Goal: Feedback & Contribution: Leave review/rating

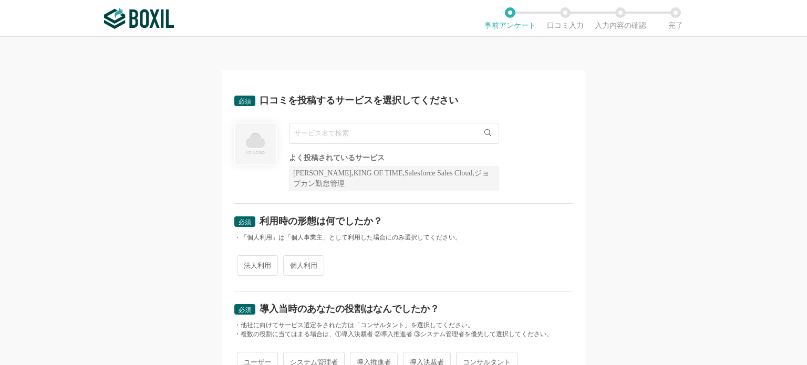
click at [344, 142] on input "text" at bounding box center [394, 133] width 210 height 21
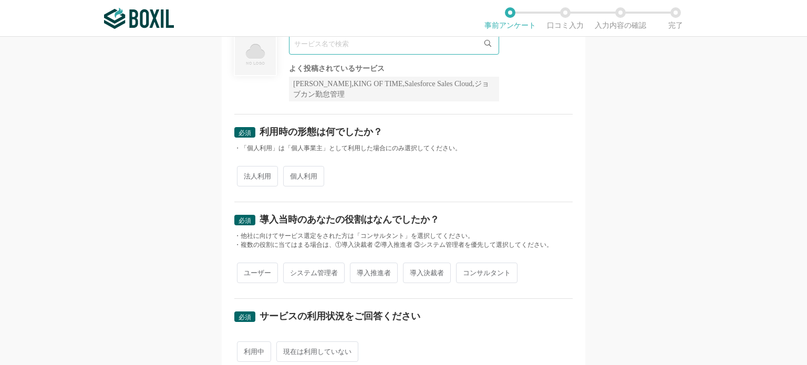
scroll to position [90, 0]
click at [257, 178] on span "法人利用" at bounding box center [257, 176] width 41 height 20
click at [247, 174] on input "法人利用" at bounding box center [243, 170] width 7 height 7
radio input "true"
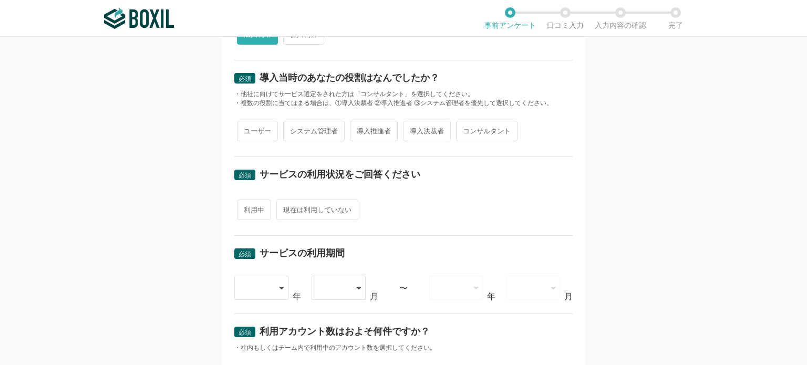
scroll to position [243, 0]
click at [245, 210] on span "利用中" at bounding box center [254, 209] width 34 height 20
click at [245, 208] on input "利用中" at bounding box center [243, 204] width 7 height 7
radio input "true"
click at [317, 131] on span "システム管理者" at bounding box center [313, 130] width 61 height 20
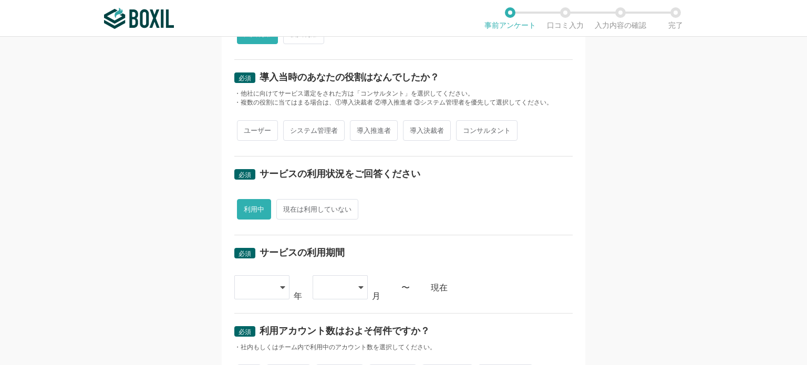
click at [293, 129] on input "システム管理者" at bounding box center [289, 125] width 7 height 7
radio input "true"
click at [260, 130] on span "ユーザー" at bounding box center [257, 130] width 41 height 20
click at [247, 129] on input "ユーザー" at bounding box center [243, 125] width 7 height 7
radio input "true"
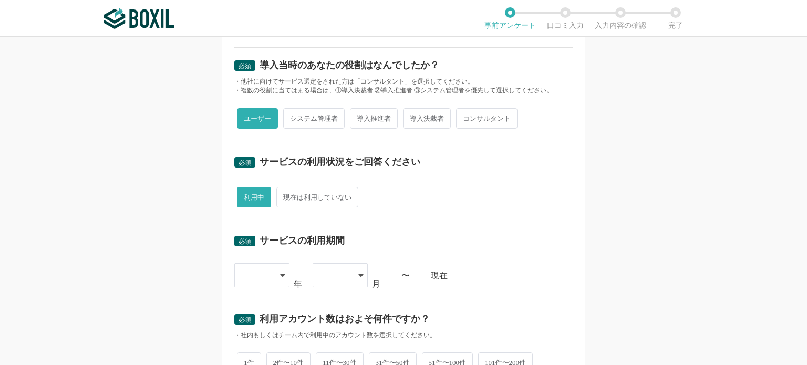
scroll to position [259, 0]
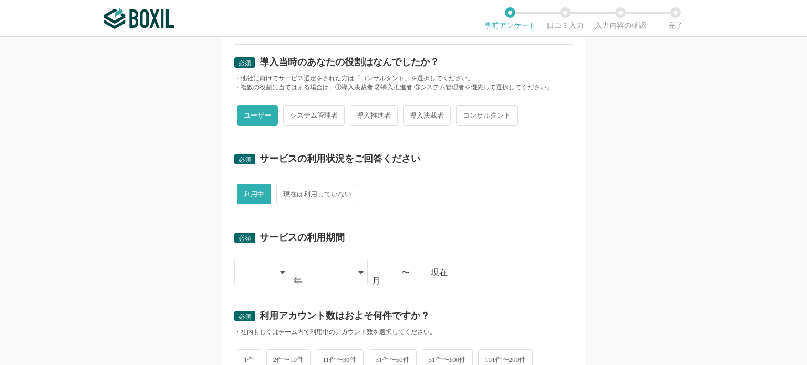
click at [323, 120] on span "システム管理者" at bounding box center [313, 115] width 61 height 20
click at [293, 114] on input "システム管理者" at bounding box center [289, 110] width 7 height 7
radio input "true"
click at [250, 119] on span "ユーザー" at bounding box center [257, 115] width 41 height 20
click at [247, 114] on input "ユーザー" at bounding box center [243, 110] width 7 height 7
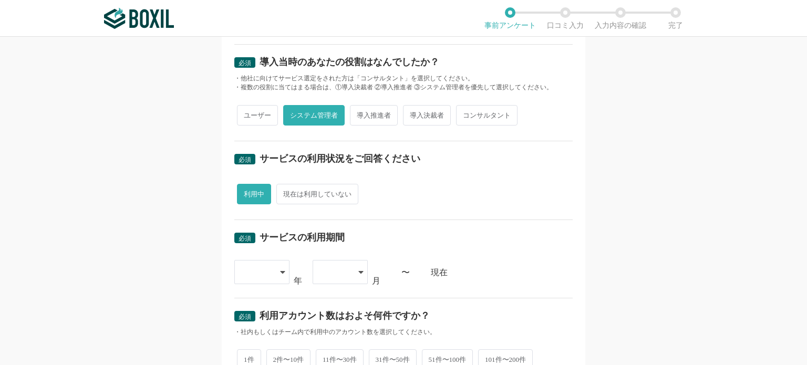
radio input "true"
radio input "false"
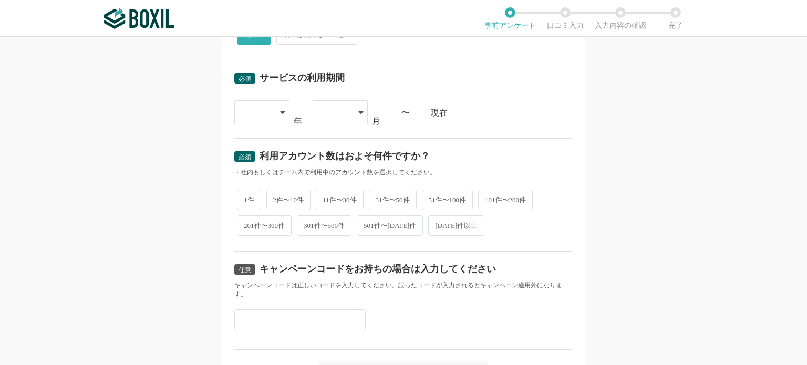
scroll to position [422, 0]
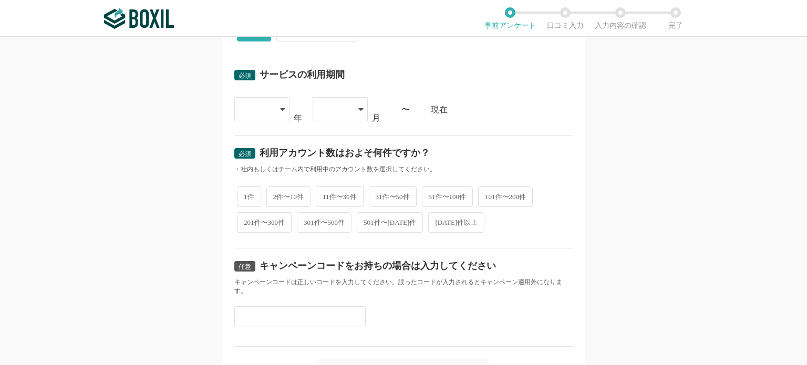
click at [263, 102] on div at bounding box center [256, 109] width 31 height 23
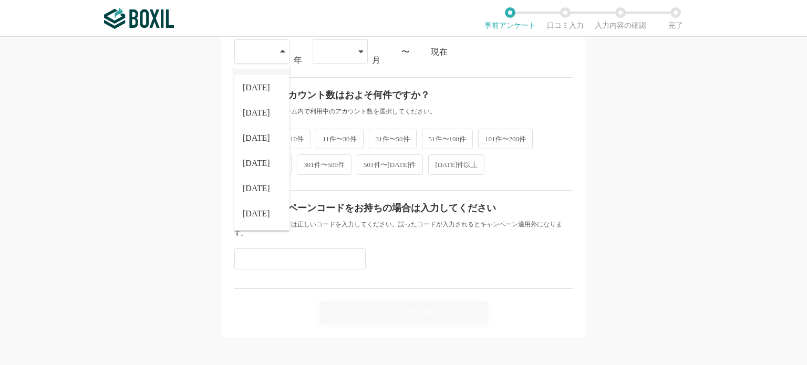
scroll to position [479, 0]
click at [255, 218] on li "[DATE]" at bounding box center [261, 213] width 55 height 25
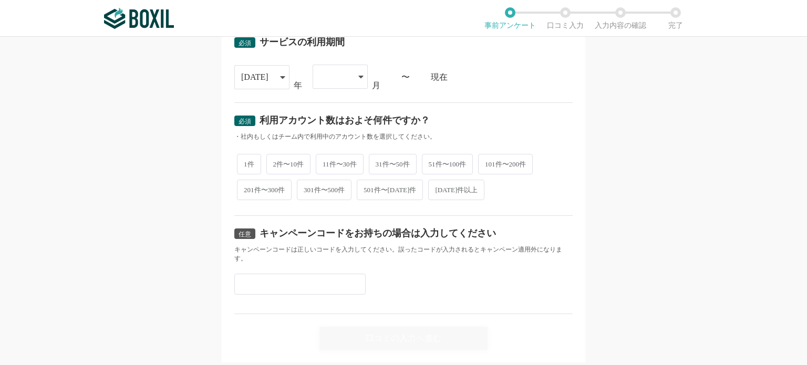
click at [340, 75] on div at bounding box center [335, 76] width 31 height 23
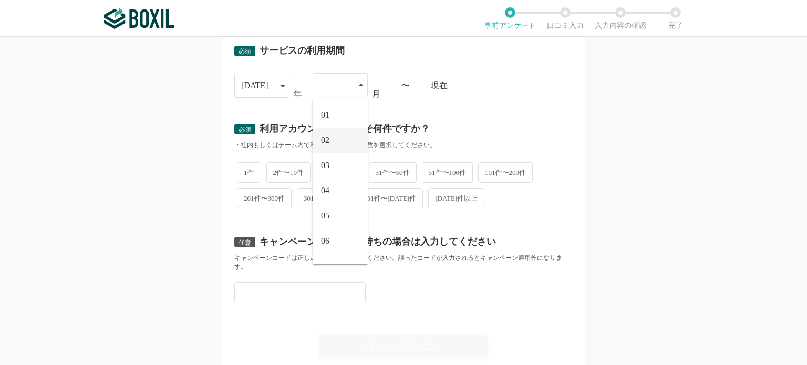
scroll to position [445, 0]
click at [460, 78] on div "[DATE] [DATE] [DATE] [DATE] [DATE] [DATE] [DATE] [DATE] [DATE] [DATE] [DATE] [D…" at bounding box center [403, 86] width 339 height 25
click at [339, 79] on div at bounding box center [335, 85] width 31 height 23
click at [336, 168] on li "03" at bounding box center [340, 165] width 55 height 25
click at [441, 173] on span "51件〜100件" at bounding box center [448, 172] width 52 height 20
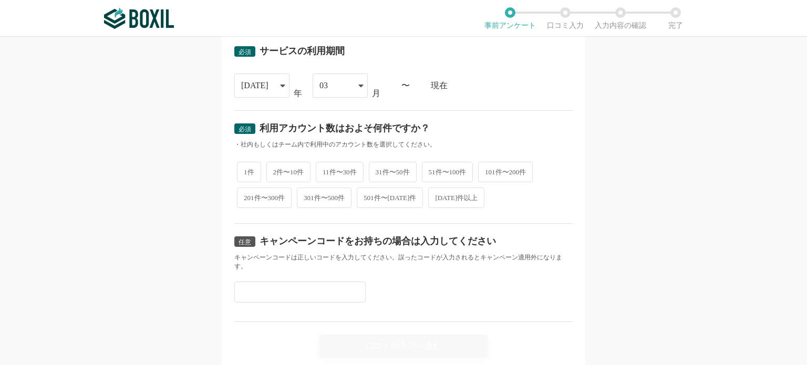
click at [432, 170] on input "51件〜100件" at bounding box center [428, 166] width 7 height 7
radio input "true"
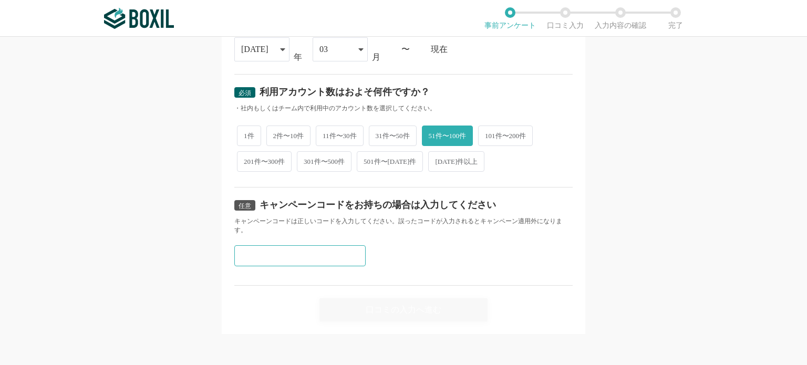
click at [335, 247] on input "text" at bounding box center [299, 255] width 131 height 21
click at [399, 255] on div "任意 キャンペーンコードをお持ちの場合は入力してください キャンペーンコードは正しいコードを入力してください。誤ったコードが入力されるとキャンペーン適用外にな…" at bounding box center [403, 237] width 339 height 98
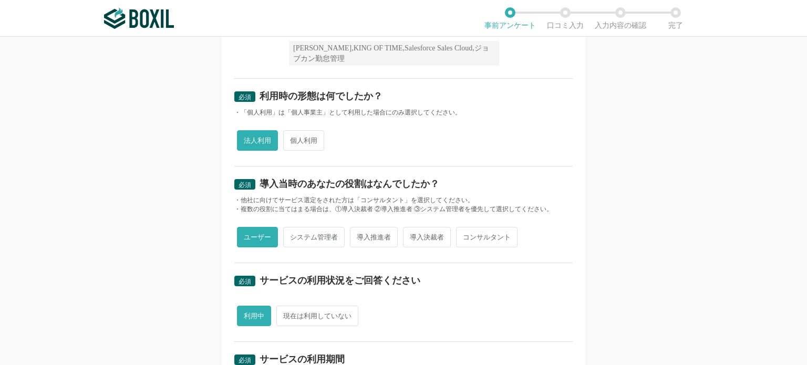
scroll to position [0, 0]
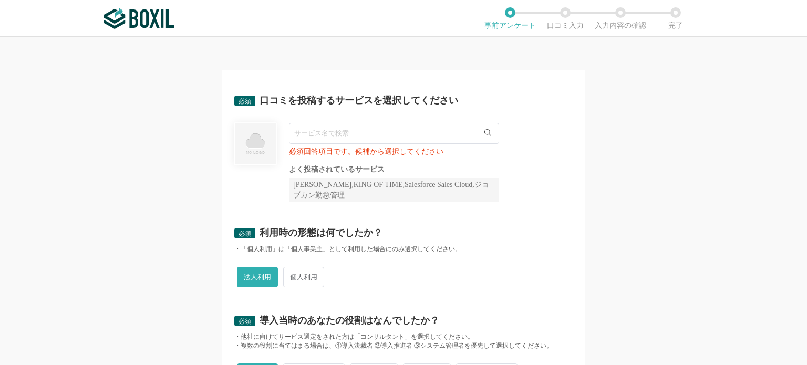
click at [374, 131] on input "text" at bounding box center [394, 133] width 210 height 21
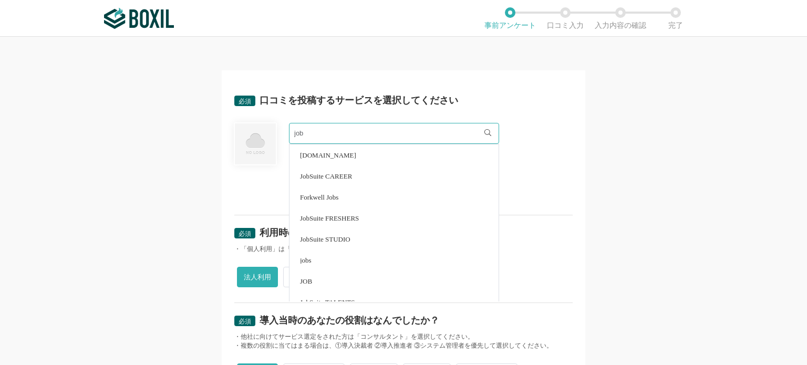
click at [353, 170] on li "JobSuite CAREER" at bounding box center [394, 176] width 209 height 21
type input "JobSuite CAREER"
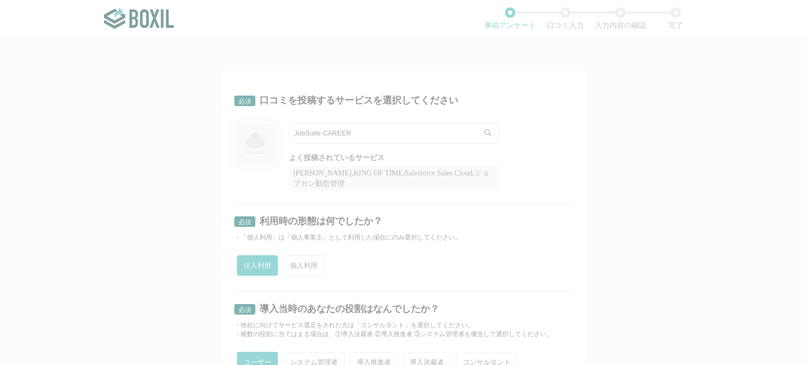
radio input "false"
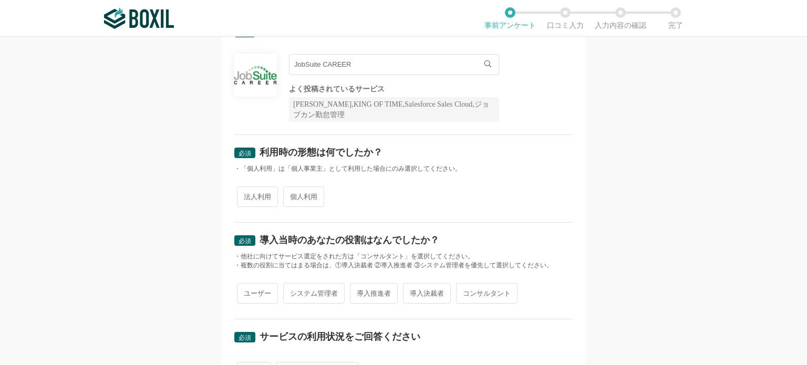
scroll to position [68, 0]
click at [271, 197] on span "法人利用" at bounding box center [257, 197] width 41 height 20
click at [247, 196] on input "法人利用" at bounding box center [243, 192] width 7 height 7
radio input "true"
click at [254, 296] on span "ユーザー" at bounding box center [257, 294] width 41 height 20
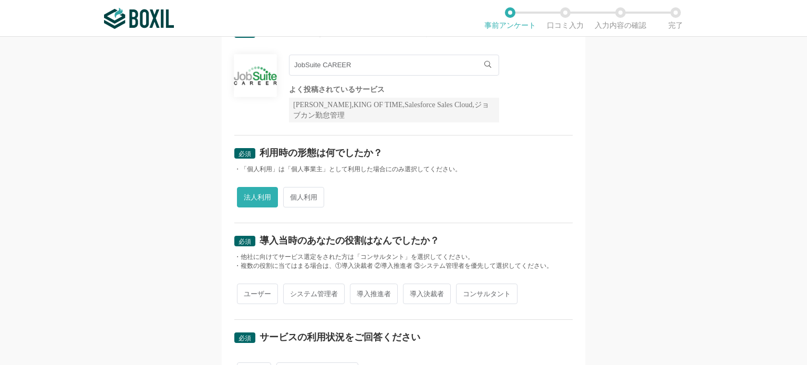
click at [247, 292] on input "ユーザー" at bounding box center [243, 288] width 7 height 7
radio input "true"
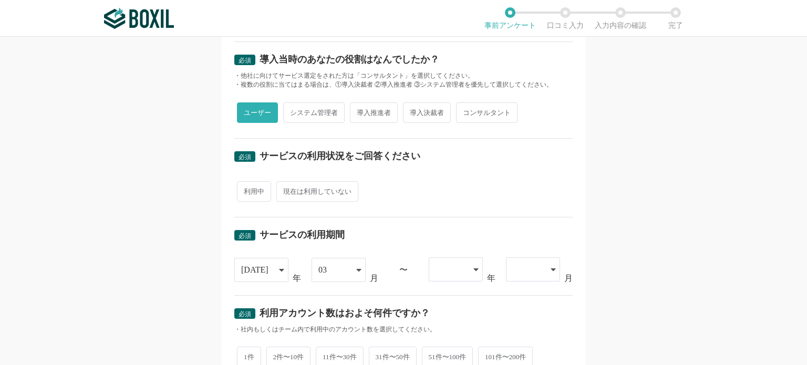
scroll to position [249, 0]
click at [250, 187] on span "利用中" at bounding box center [254, 192] width 34 height 20
click at [247, 187] on input "利用中" at bounding box center [243, 186] width 7 height 7
radio input "true"
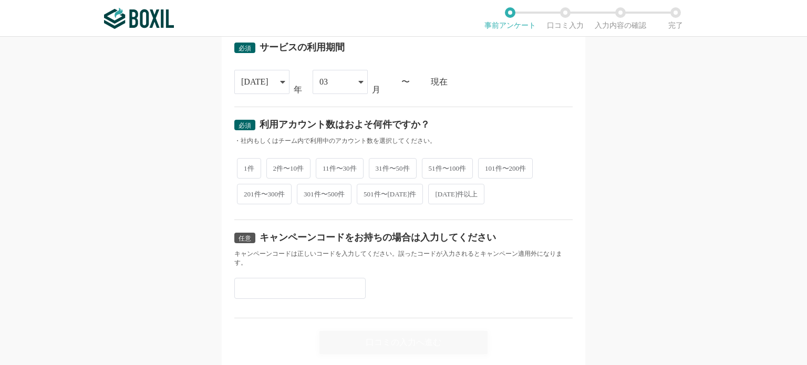
scroll to position [439, 0]
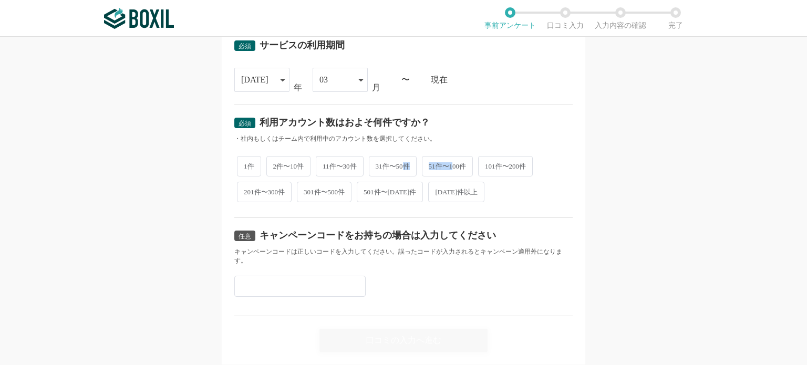
drag, startPoint x: 405, startPoint y: 165, endPoint x: 454, endPoint y: 157, distance: 50.0
click at [454, 157] on div "1件 2件〜10件 11件〜30件 31件〜50件 51件〜100件 101件〜200件 201件〜300件 301件〜500件 501件〜[DATE]件 […" at bounding box center [403, 179] width 339 height 52
click at [454, 157] on span "51件〜100件" at bounding box center [448, 166] width 52 height 20
click at [432, 158] on input "51件〜100件" at bounding box center [428, 161] width 7 height 7
radio input "true"
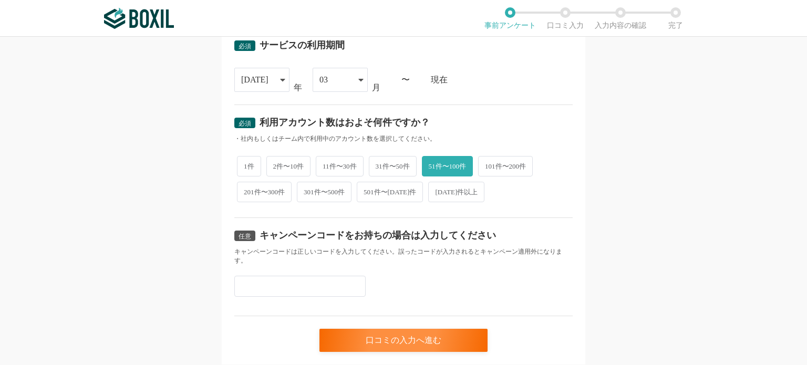
scroll to position [470, 0]
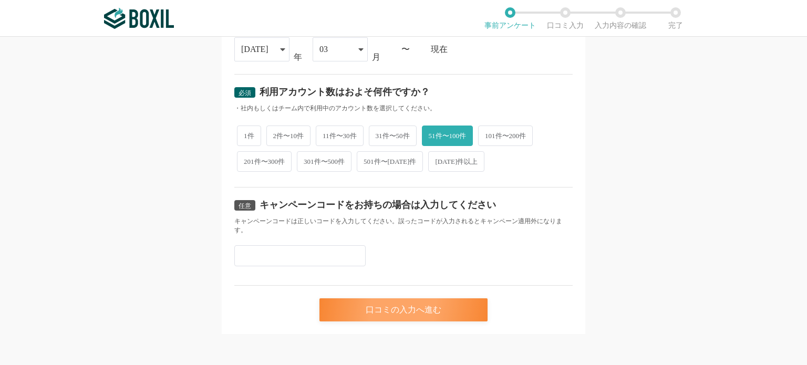
click at [365, 309] on div "口コミの入力へ進む" at bounding box center [404, 310] width 168 height 23
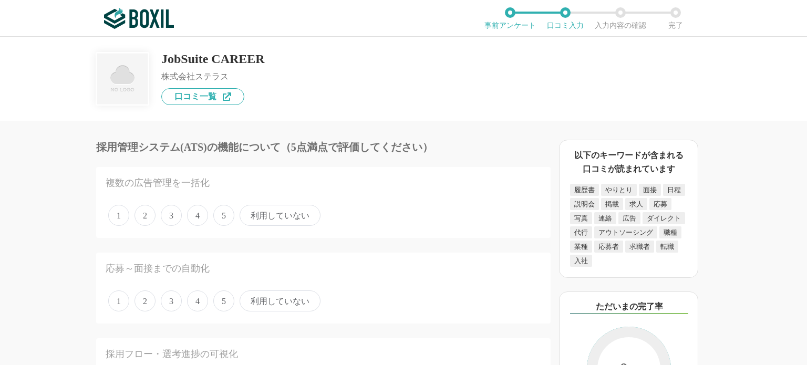
click at [231, 213] on span "5" at bounding box center [223, 215] width 21 height 21
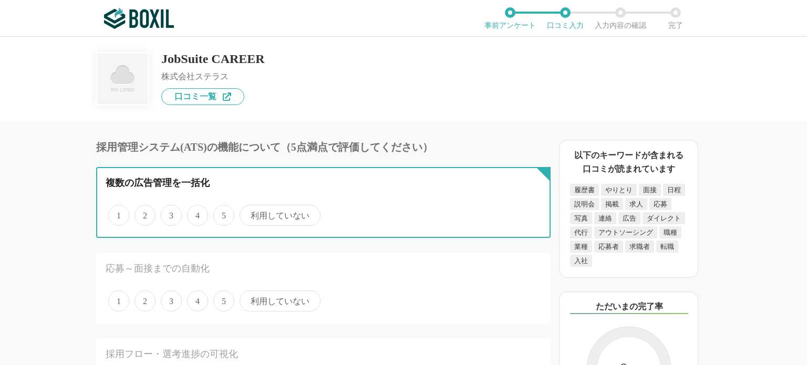
click at [223, 213] on input "5" at bounding box center [219, 210] width 7 height 7
radio input "true"
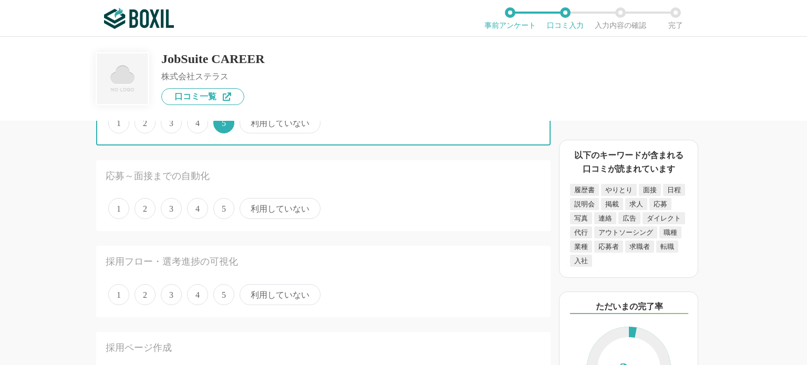
scroll to position [94, 0]
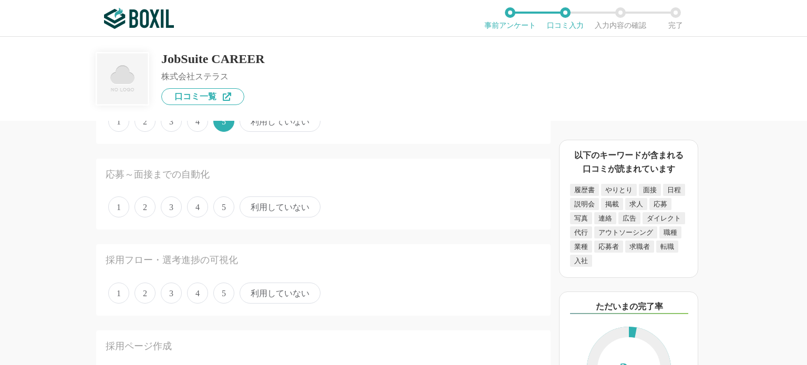
click at [219, 206] on span "5" at bounding box center [223, 207] width 21 height 21
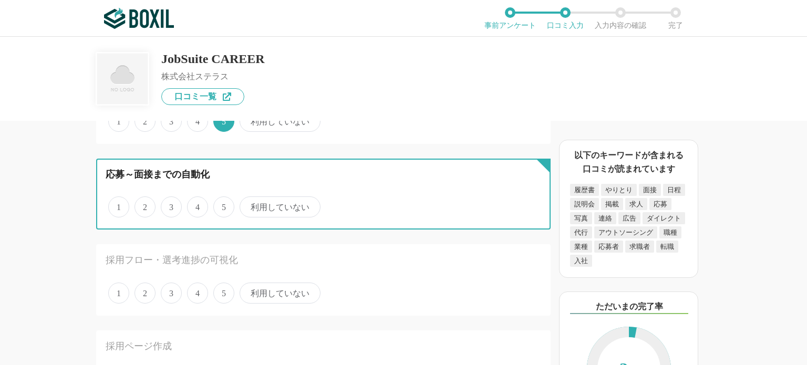
click at [219, 205] on input "5" at bounding box center [219, 201] width 7 height 7
radio input "true"
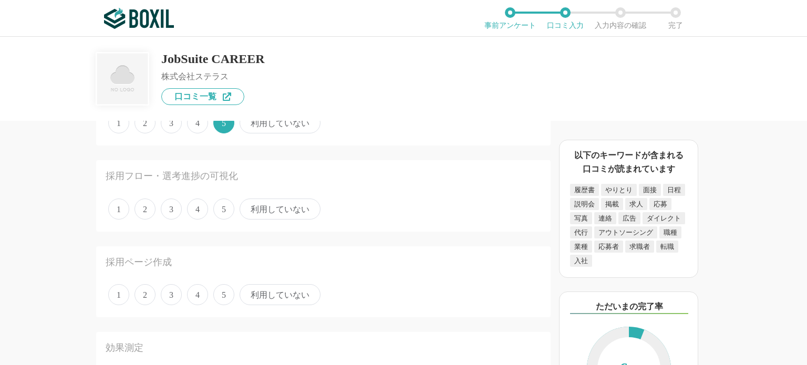
click at [223, 206] on span "5" at bounding box center [223, 209] width 21 height 21
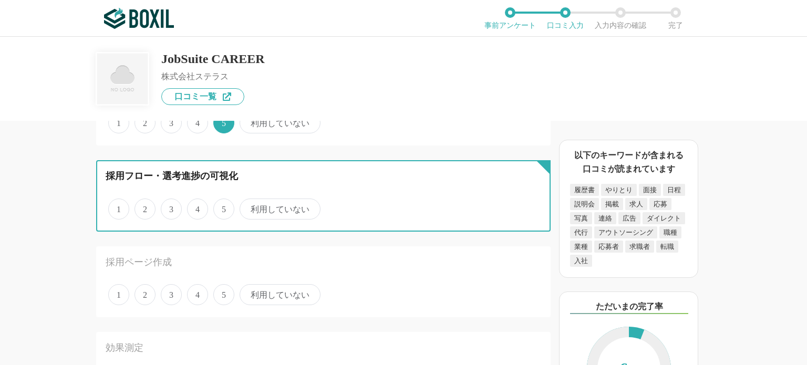
click at [223, 206] on input "5" at bounding box center [219, 203] width 7 height 7
radio input "true"
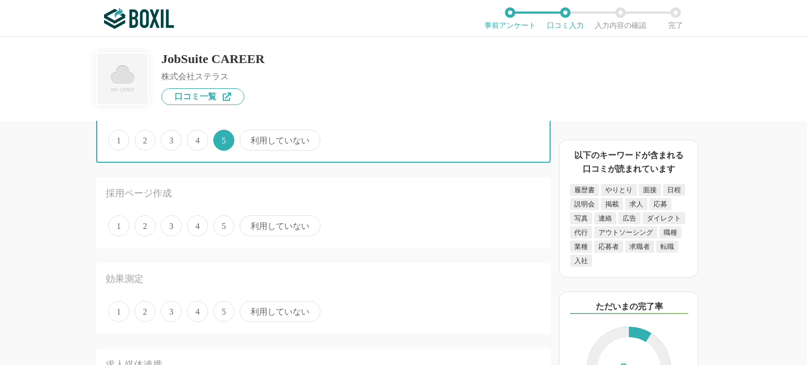
scroll to position [248, 0]
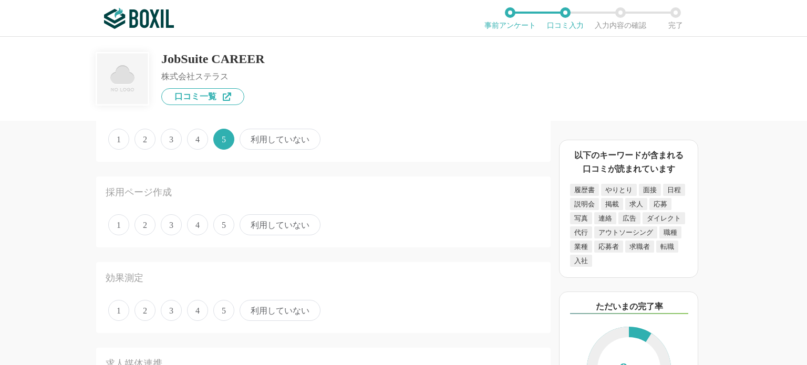
click at [225, 227] on span "5" at bounding box center [223, 224] width 21 height 21
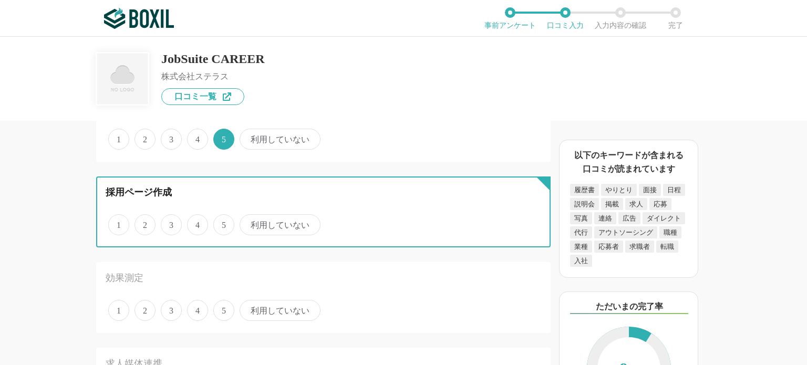
click at [223, 223] on input "5" at bounding box center [219, 219] width 7 height 7
radio input "true"
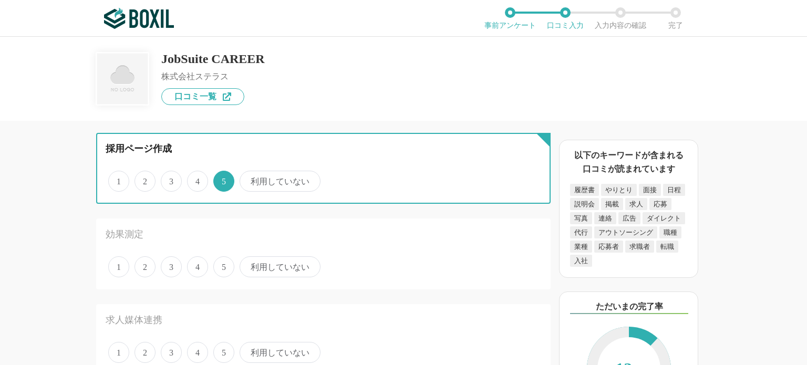
scroll to position [286, 0]
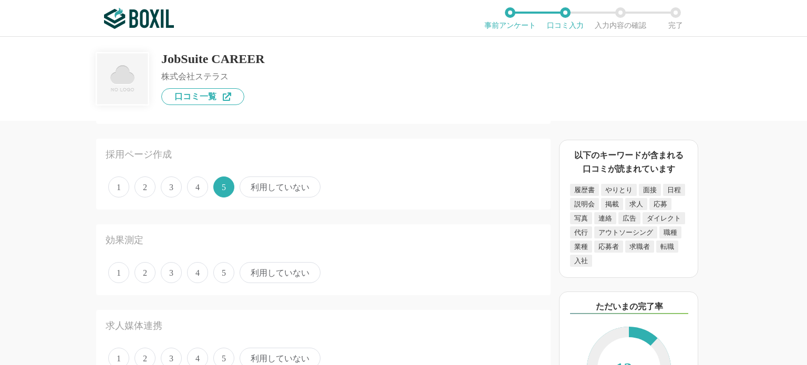
click at [259, 185] on span "利用していない" at bounding box center [280, 187] width 81 height 21
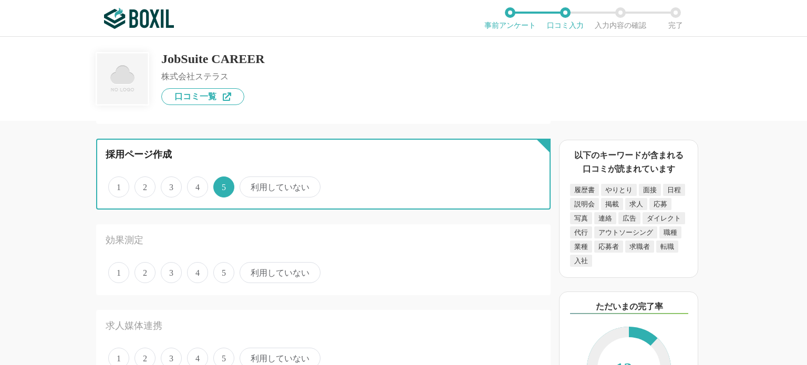
click at [249, 185] on input "利用していない" at bounding box center [245, 181] width 7 height 7
radio input "true"
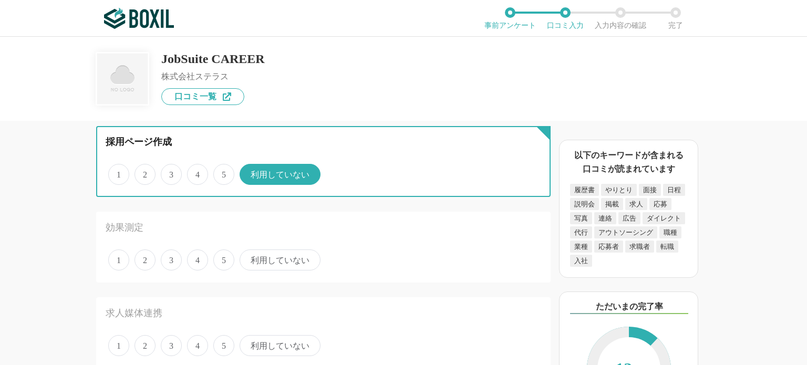
scroll to position [298, 0]
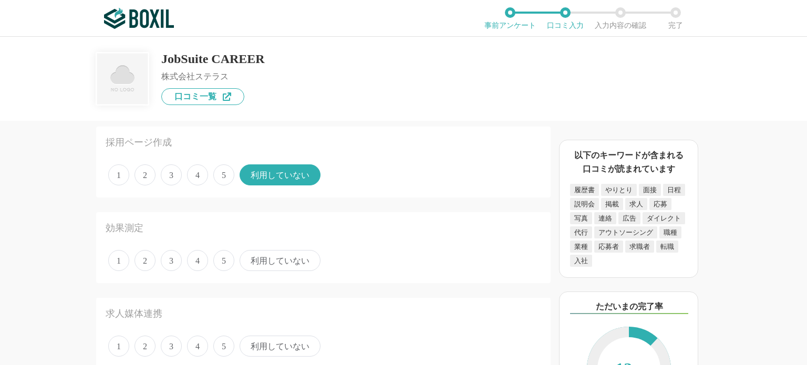
click at [220, 177] on span "5" at bounding box center [223, 175] width 21 height 21
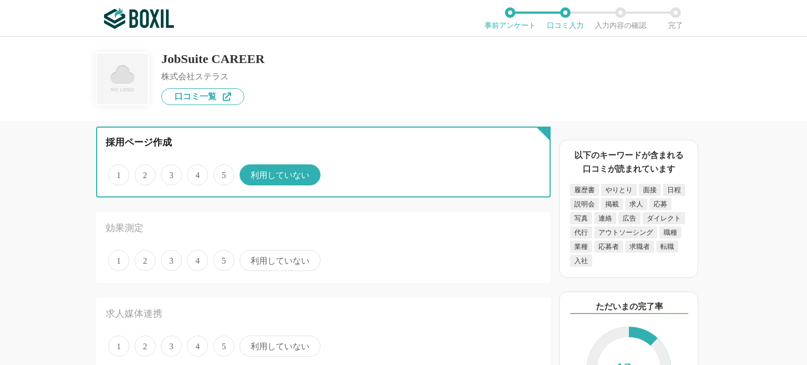
click at [220, 173] on input "5" at bounding box center [219, 169] width 7 height 7
radio input "true"
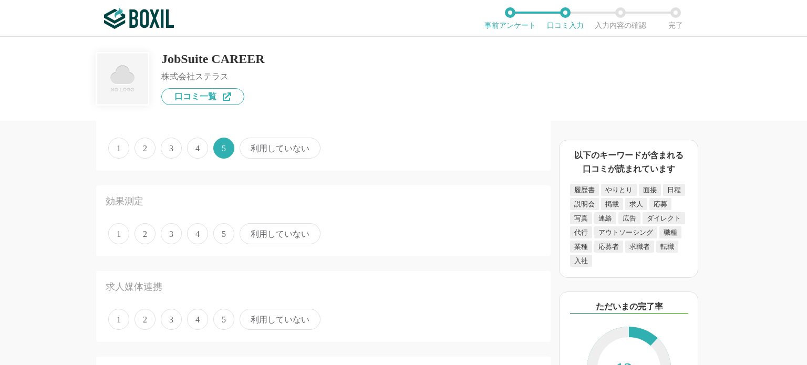
click at [219, 239] on span "5" at bounding box center [223, 233] width 21 height 21
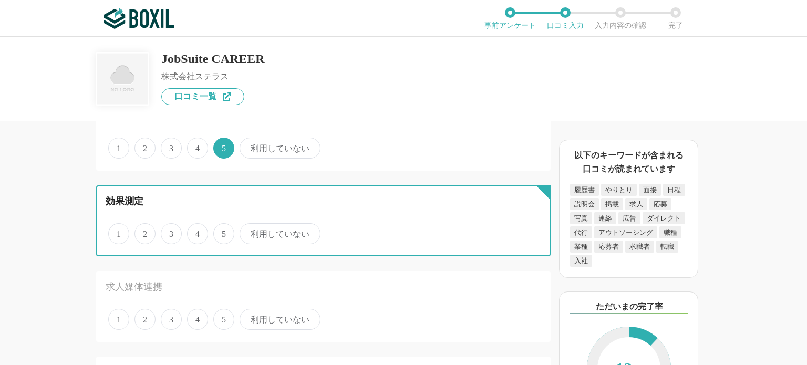
click at [219, 232] on input "5" at bounding box center [219, 228] width 7 height 7
radio input "true"
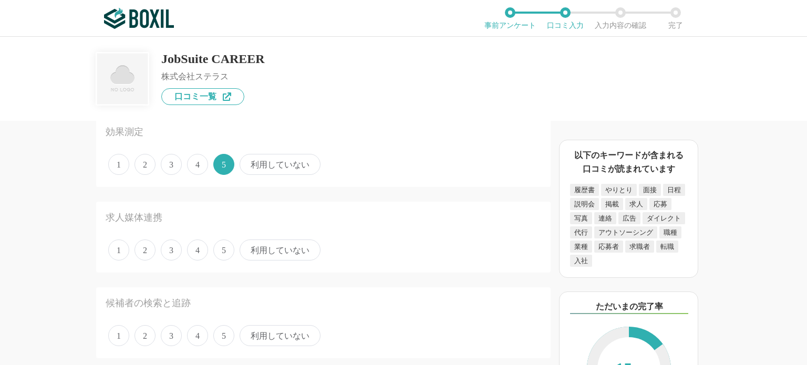
click at [225, 244] on span "5" at bounding box center [223, 250] width 21 height 21
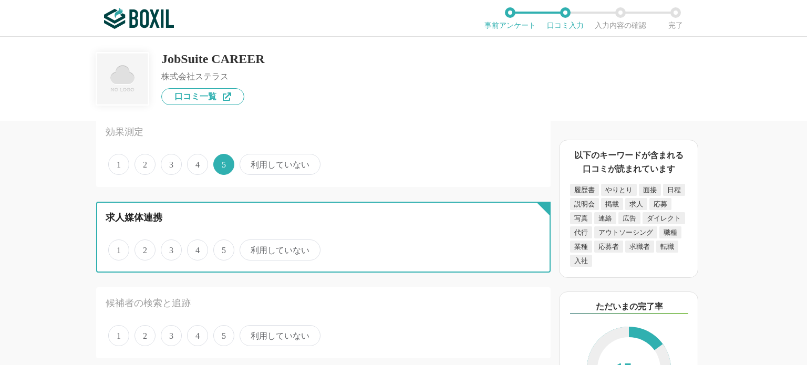
click at [223, 244] on input "5" at bounding box center [219, 244] width 7 height 7
radio input "true"
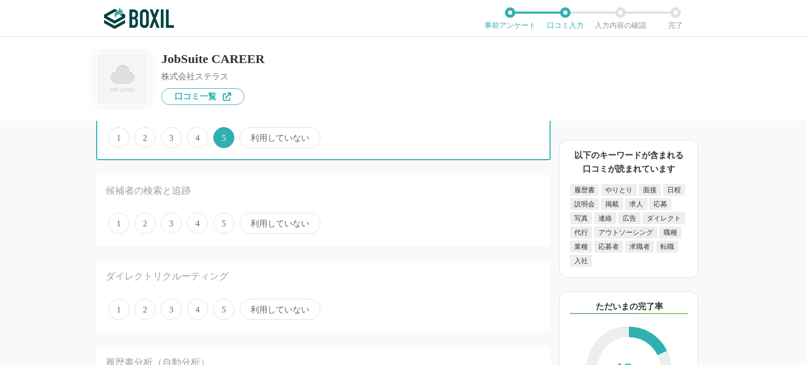
scroll to position [507, 0]
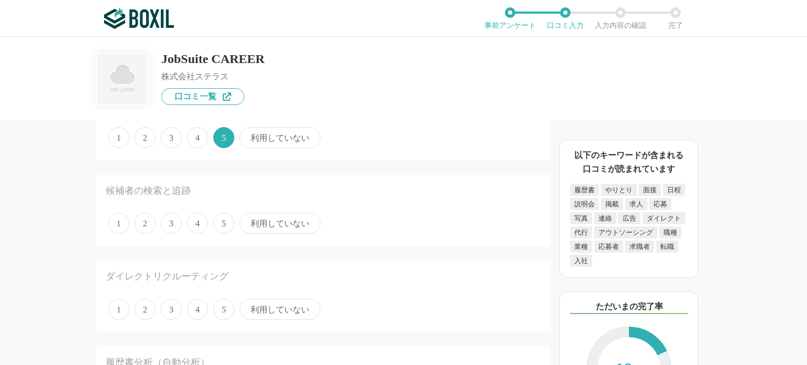
click at [228, 218] on span "5" at bounding box center [223, 223] width 21 height 21
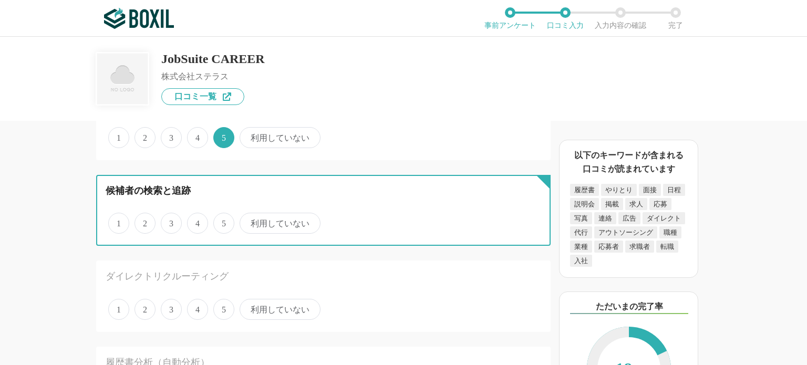
click at [223, 218] on input "5" at bounding box center [219, 217] width 7 height 7
radio input "true"
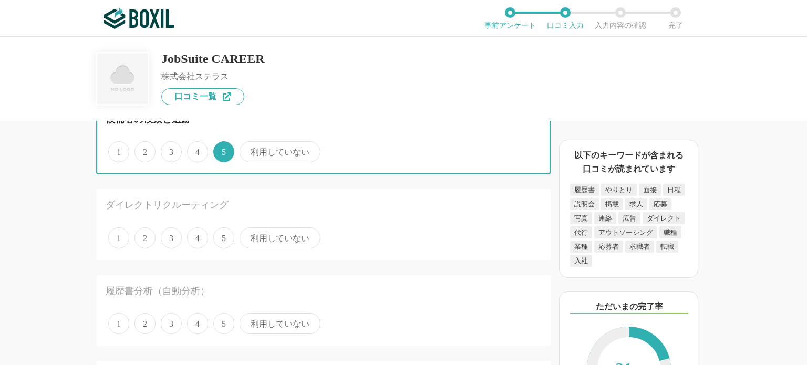
scroll to position [580, 0]
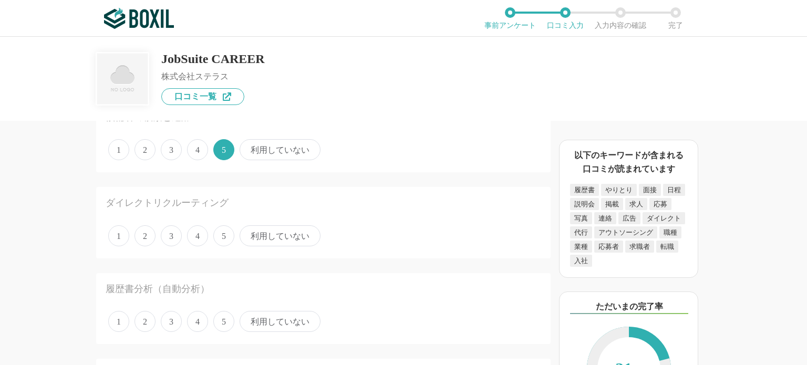
click at [225, 230] on span "5" at bounding box center [223, 235] width 21 height 21
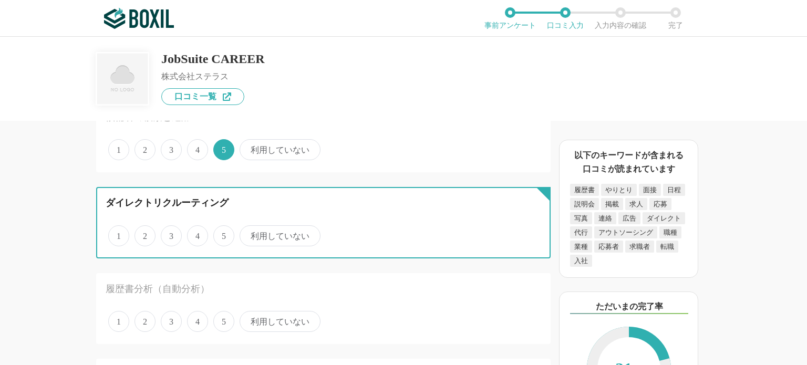
click at [223, 230] on input "5" at bounding box center [219, 230] width 7 height 7
radio input "true"
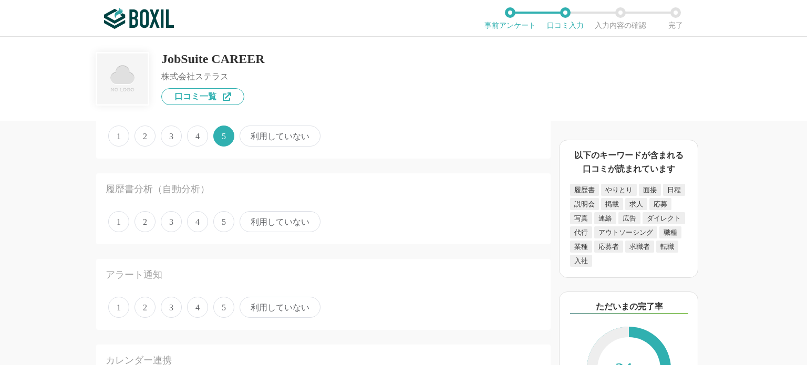
click at [202, 226] on span "4" at bounding box center [197, 221] width 21 height 21
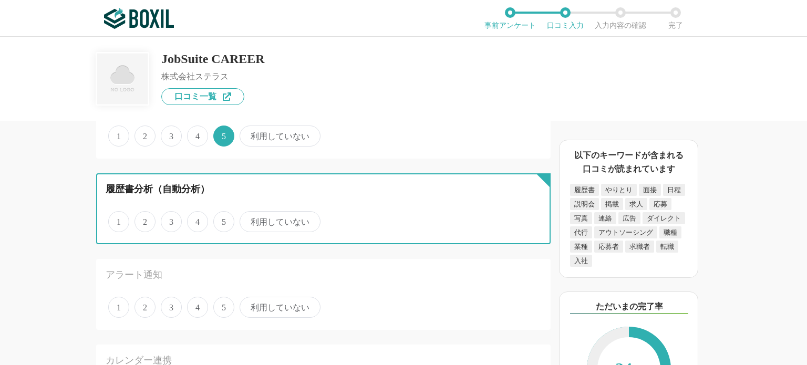
click at [197, 220] on input "4" at bounding box center [193, 216] width 7 height 7
radio input "true"
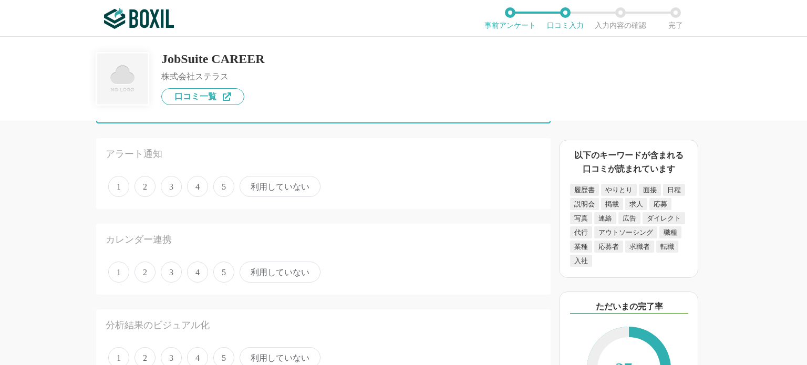
scroll to position [802, 0]
click at [167, 178] on span "3" at bounding box center [171, 185] width 21 height 21
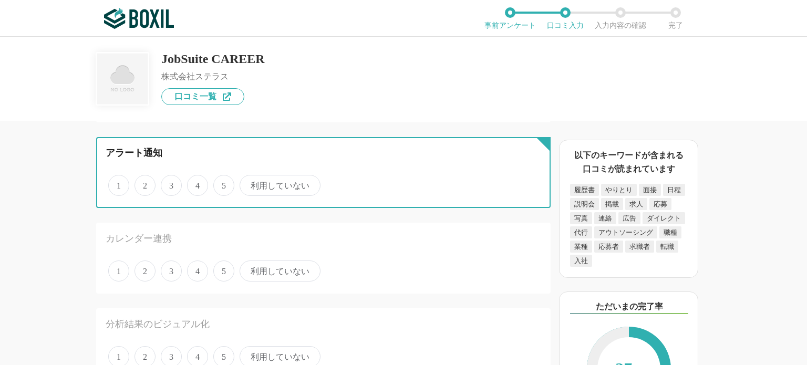
click at [167, 178] on input "3" at bounding box center [166, 180] width 7 height 7
radio input "true"
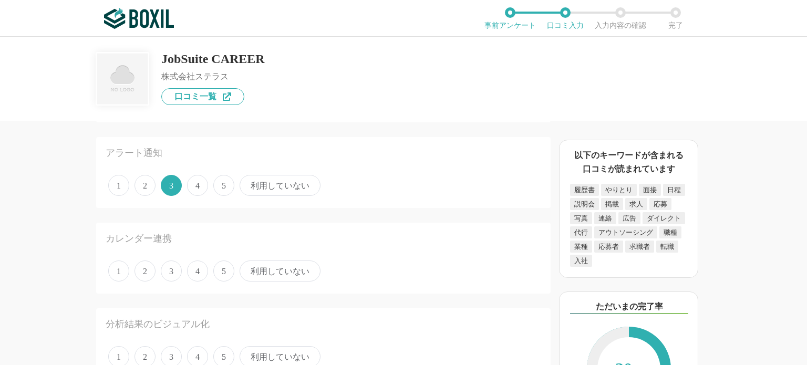
click at [254, 183] on span "利用していない" at bounding box center [280, 185] width 81 height 21
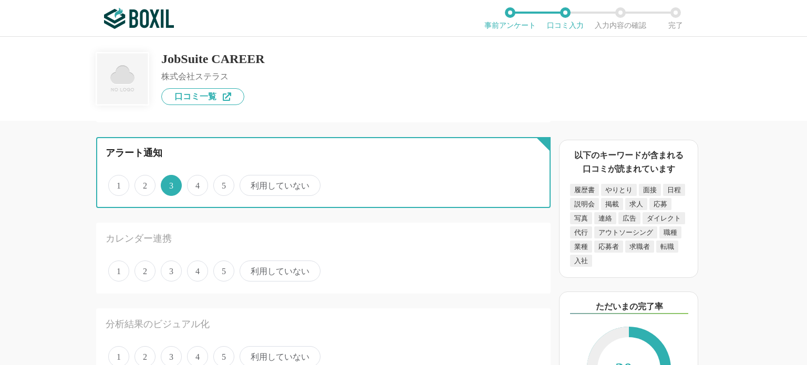
click at [249, 183] on input "利用していない" at bounding box center [245, 180] width 7 height 7
radio input "true"
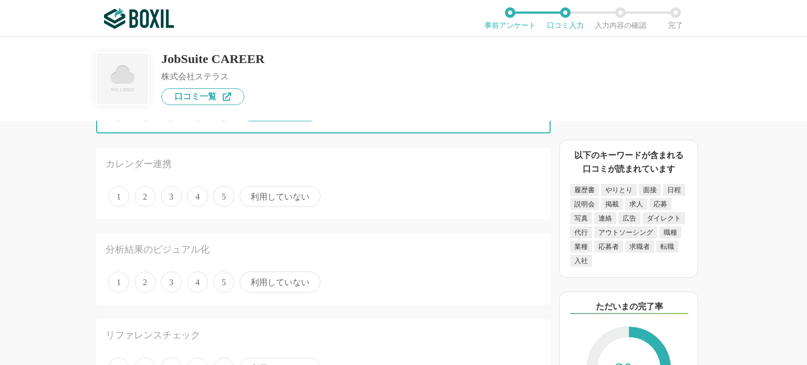
scroll to position [878, 0]
click at [264, 201] on span "利用していない" at bounding box center [280, 195] width 81 height 21
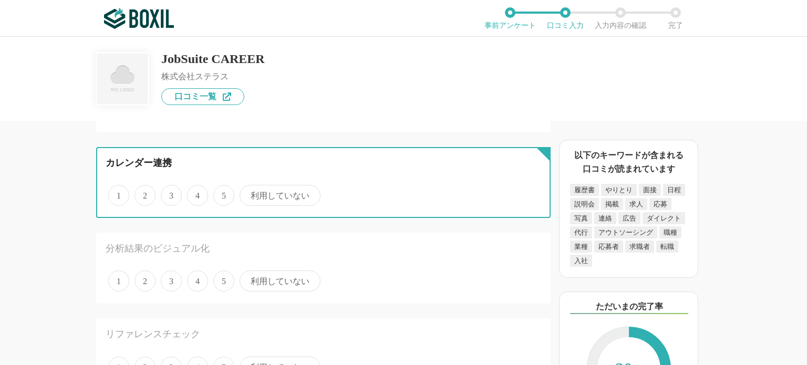
click at [249, 193] on input "利用していない" at bounding box center [245, 190] width 7 height 7
radio input "true"
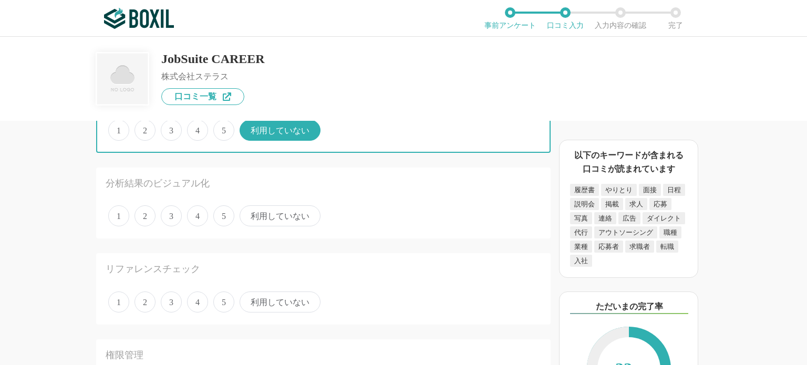
scroll to position [944, 0]
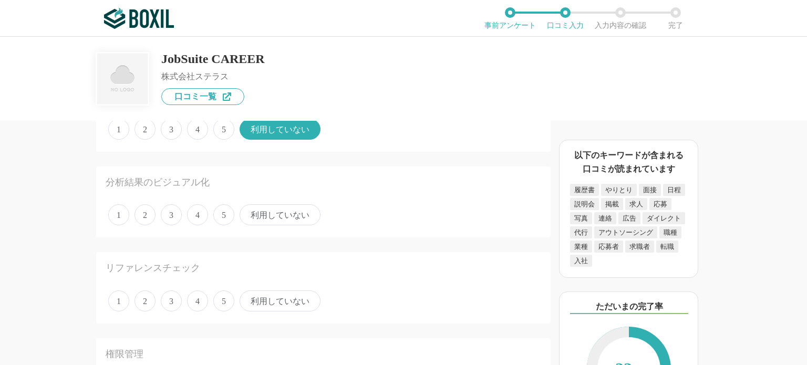
click at [262, 214] on span "利用していない" at bounding box center [280, 214] width 81 height 21
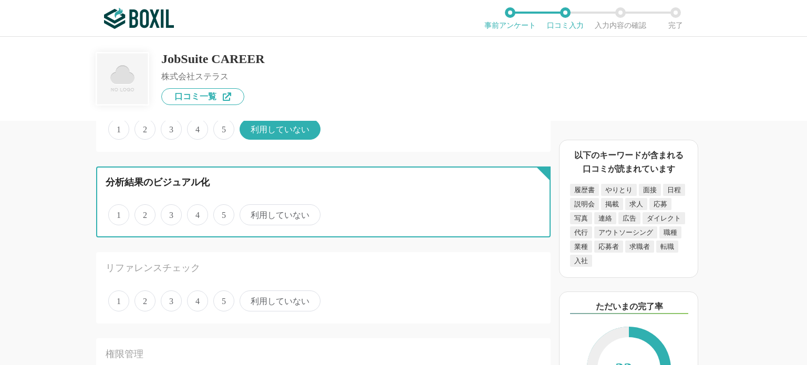
click at [249, 213] on input "利用していない" at bounding box center [245, 209] width 7 height 7
radio input "true"
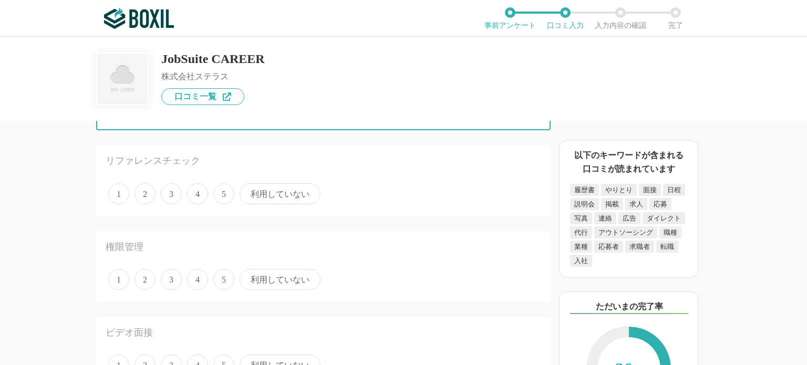
scroll to position [1053, 0]
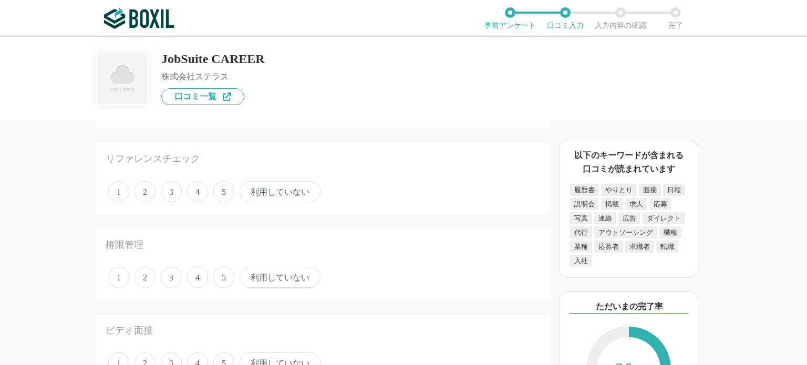
click at [270, 196] on span "利用していない" at bounding box center [280, 191] width 81 height 21
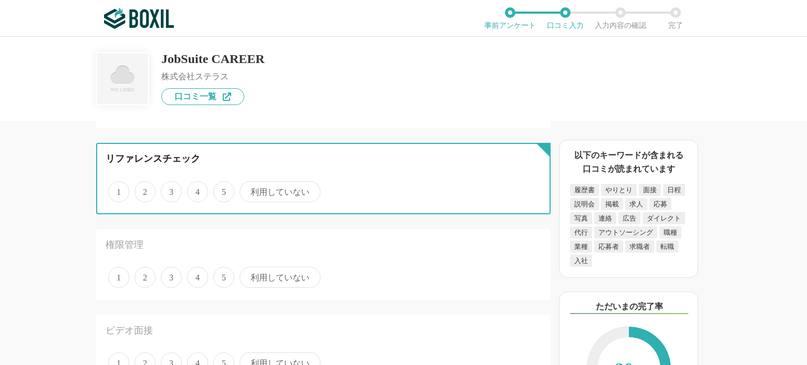
click at [249, 190] on input "利用していない" at bounding box center [245, 186] width 7 height 7
radio input "true"
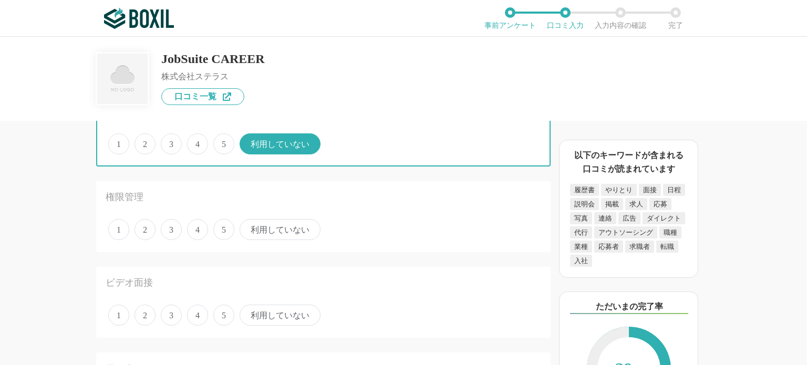
scroll to position [1102, 0]
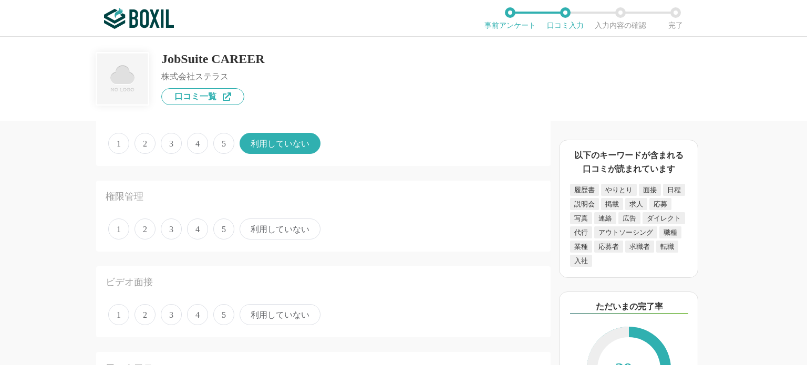
click at [218, 223] on span "5" at bounding box center [223, 229] width 21 height 21
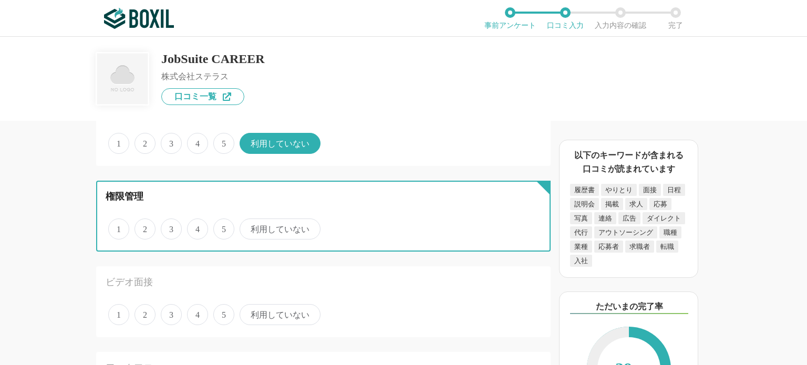
click at [218, 223] on input "5" at bounding box center [219, 223] width 7 height 7
radio input "true"
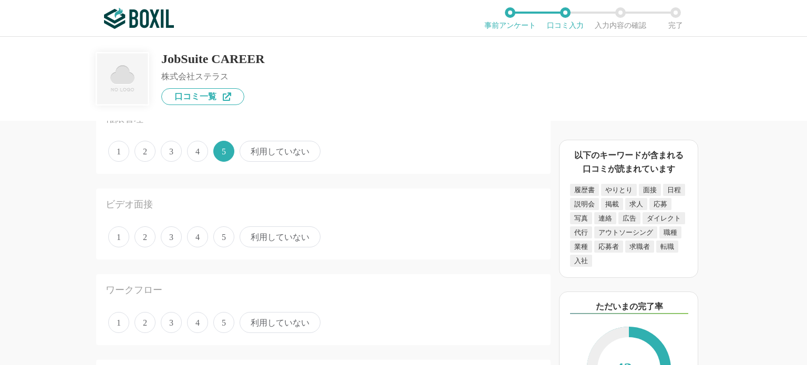
click at [260, 233] on span "利用していない" at bounding box center [280, 237] width 81 height 21
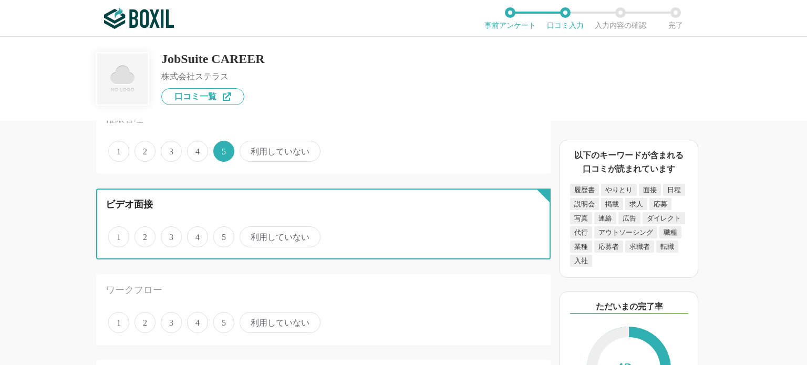
click at [249, 233] on input "利用していない" at bounding box center [245, 231] width 7 height 7
radio input "true"
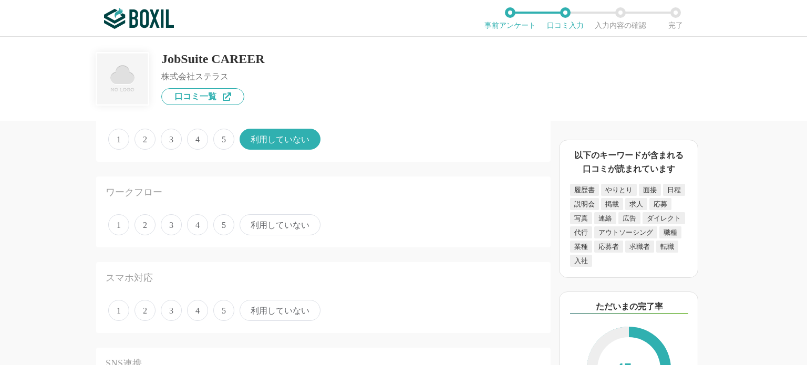
click at [270, 216] on span "利用していない" at bounding box center [280, 224] width 81 height 21
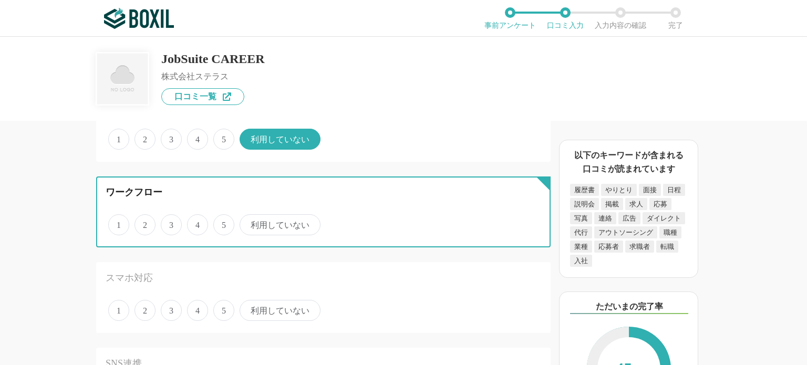
click at [249, 216] on input "利用していない" at bounding box center [245, 219] width 7 height 7
radio input "true"
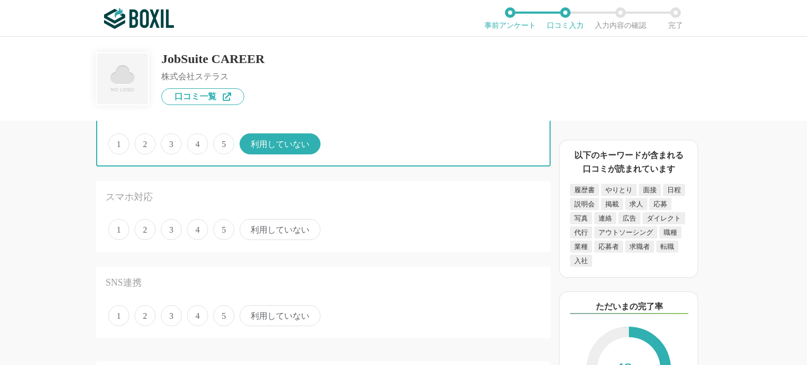
scroll to position [1360, 0]
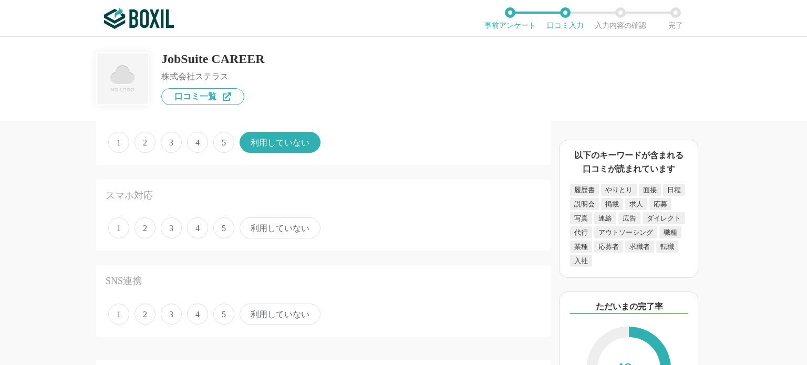
click at [270, 218] on span "利用していない" at bounding box center [280, 228] width 81 height 21
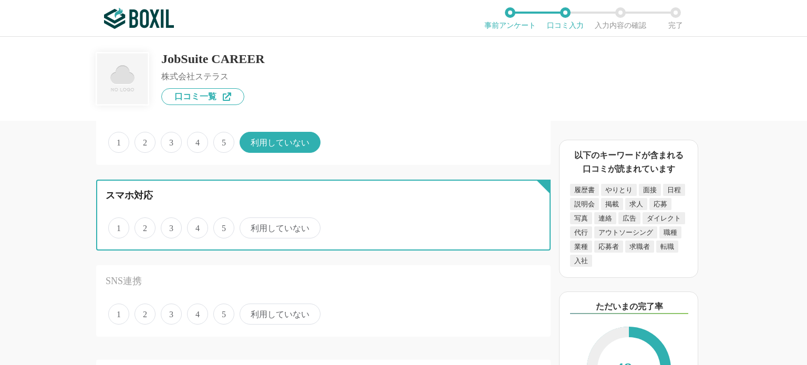
click at [249, 219] on input "利用していない" at bounding box center [245, 222] width 7 height 7
radio input "true"
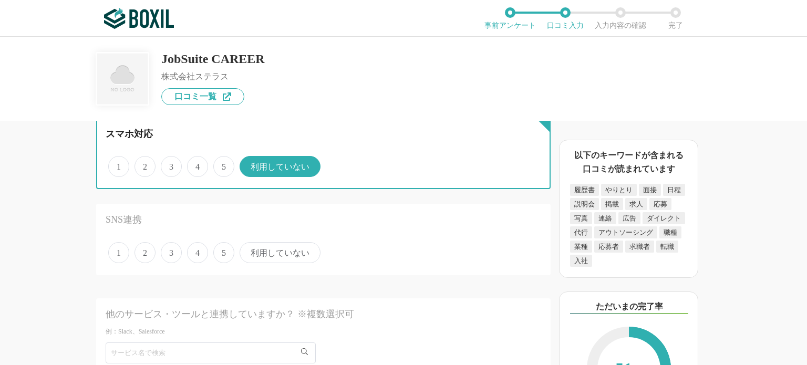
scroll to position [1421, 0]
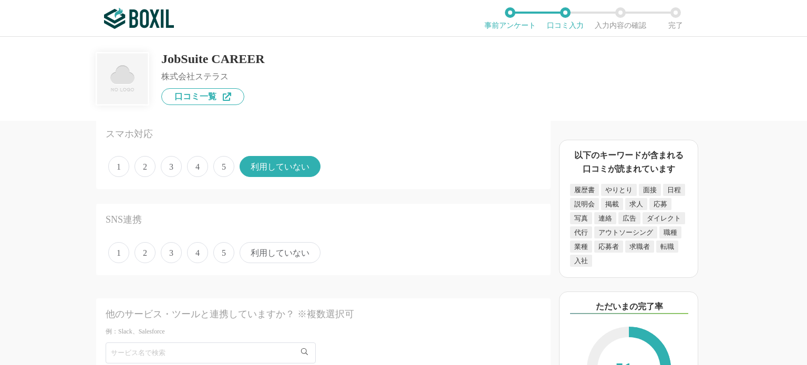
click at [268, 243] on span "利用していない" at bounding box center [280, 252] width 81 height 21
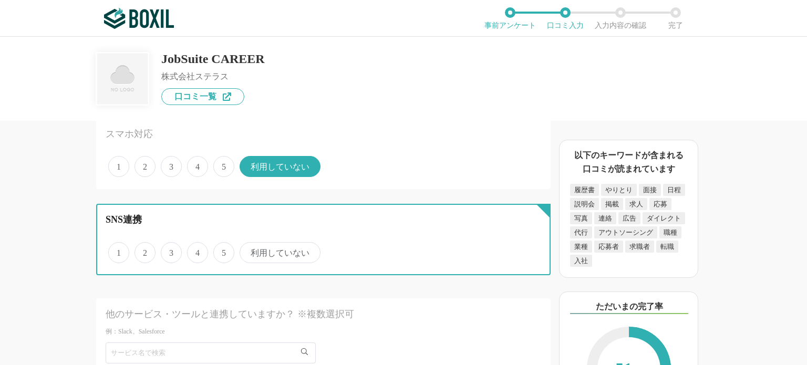
click at [249, 244] on input "利用していない" at bounding box center [245, 247] width 7 height 7
radio input "true"
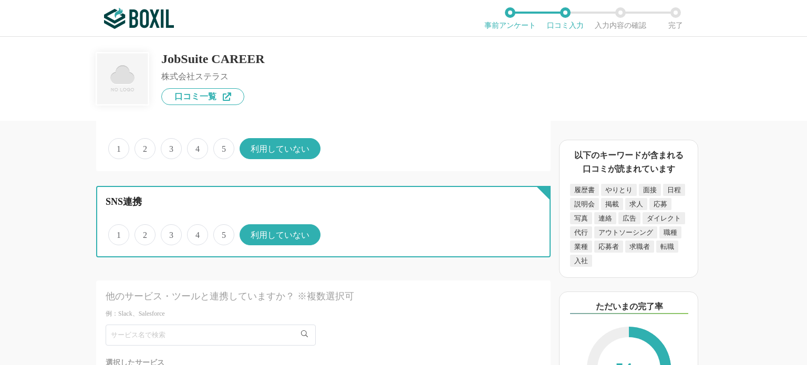
scroll to position [1583, 0]
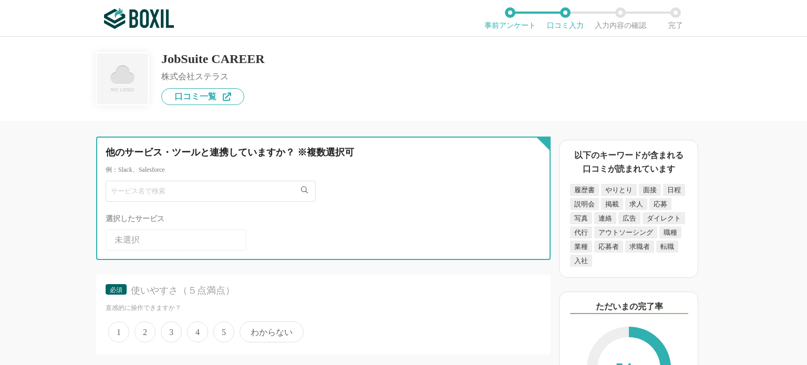
click at [252, 181] on input "text" at bounding box center [211, 191] width 210 height 21
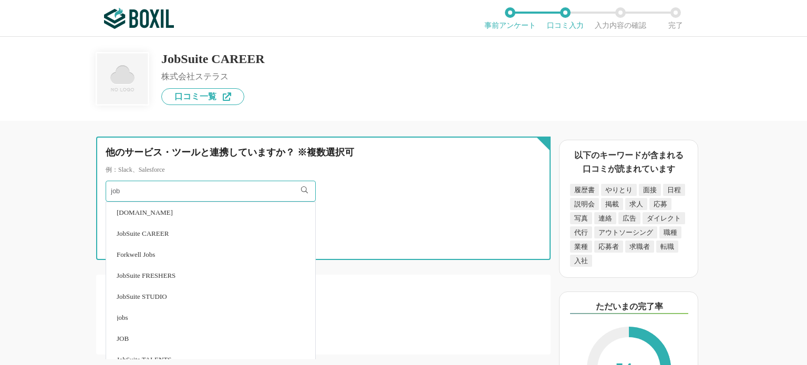
type input "job"
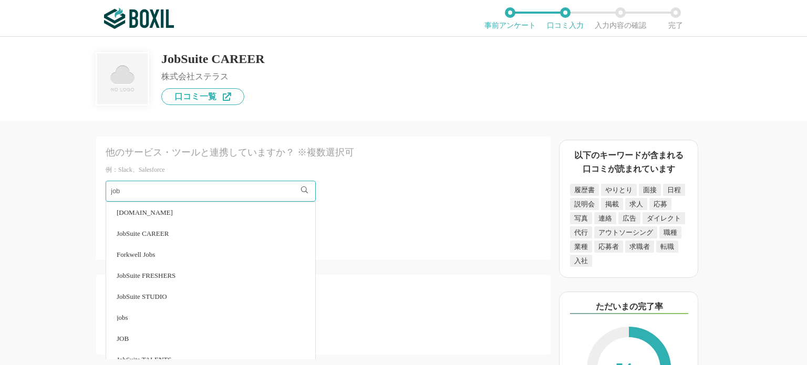
click at [181, 223] on li "JobSuite CAREER" at bounding box center [210, 233] width 209 height 21
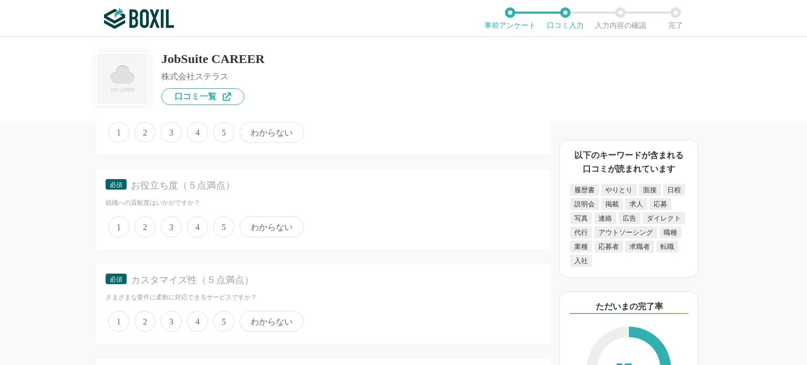
scroll to position [1704, 0]
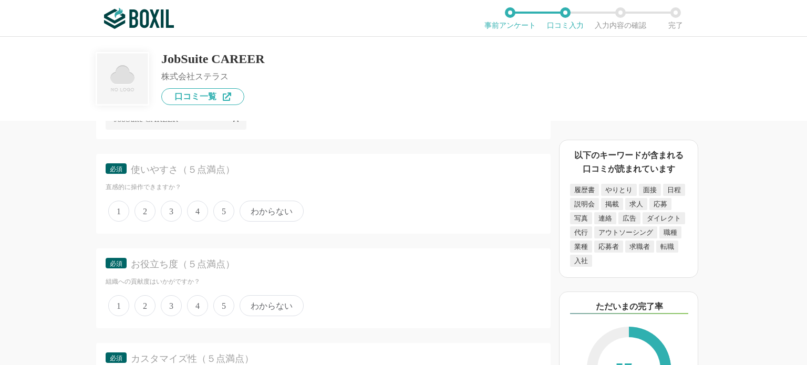
click at [217, 203] on span "5" at bounding box center [223, 211] width 21 height 21
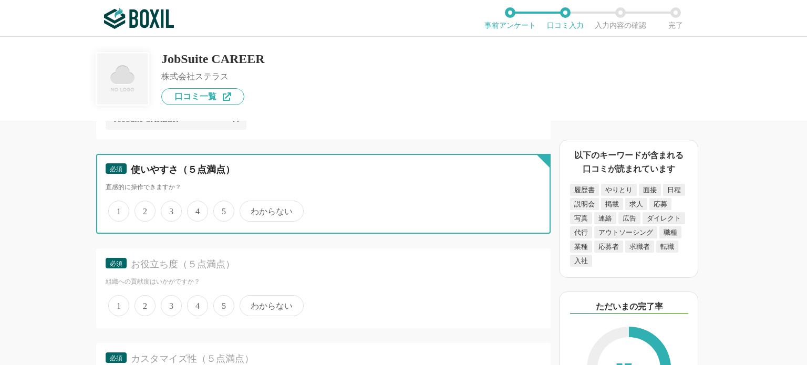
click at [217, 203] on input "5" at bounding box center [219, 205] width 7 height 7
radio input "true"
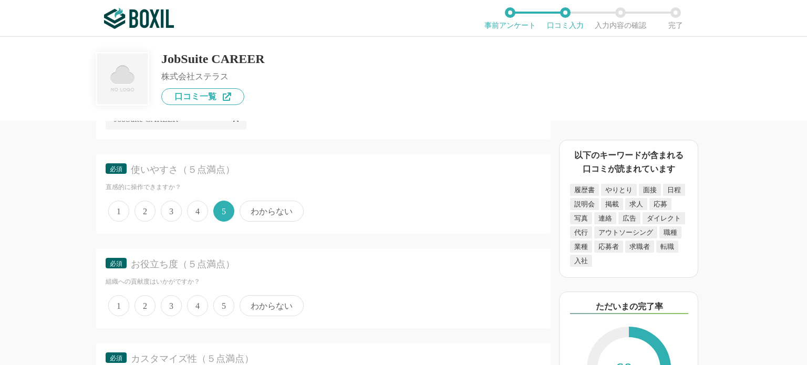
click at [221, 300] on span "5" at bounding box center [223, 305] width 21 height 21
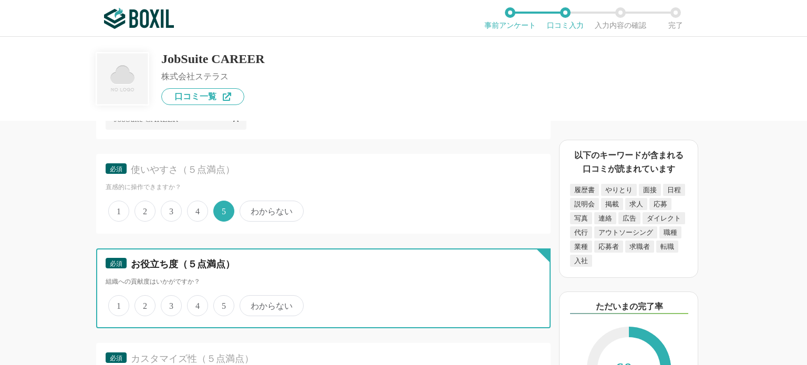
click at [221, 300] on input "5" at bounding box center [219, 300] width 7 height 7
radio input "true"
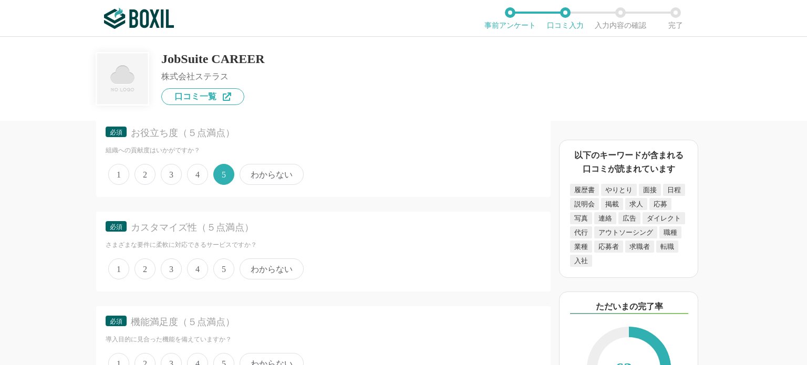
click at [230, 274] on div "必須 カスタマイズ性（５点満点） さまざまな要件に柔軟に対応できるサービスですか？ 1 2 3 4 5 わからない" at bounding box center [323, 252] width 455 height 80
click at [227, 265] on span "5" at bounding box center [223, 269] width 21 height 21
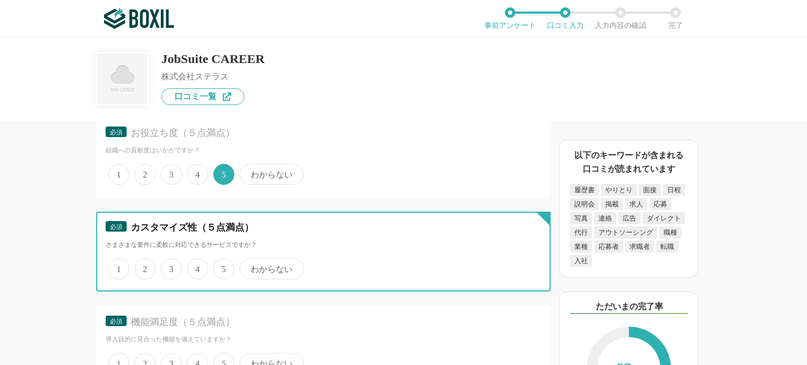
click at [223, 265] on input "5" at bounding box center [219, 263] width 7 height 7
radio input "true"
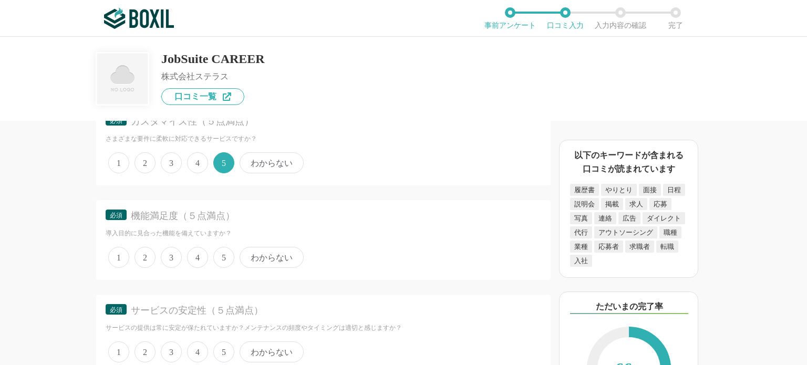
click at [227, 248] on span "5" at bounding box center [223, 257] width 21 height 21
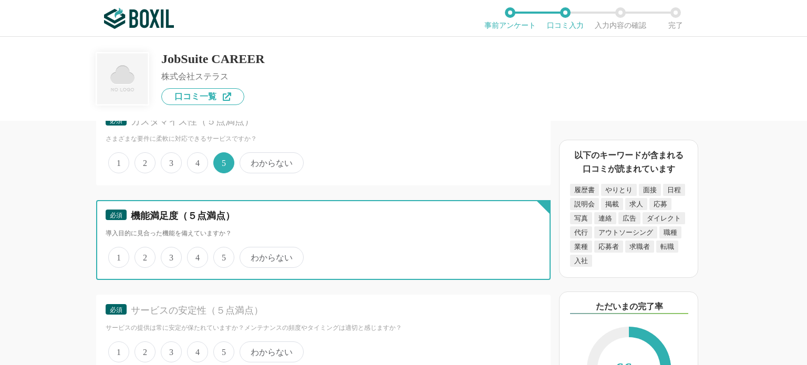
click at [223, 249] on input "5" at bounding box center [219, 252] width 7 height 7
radio input "true"
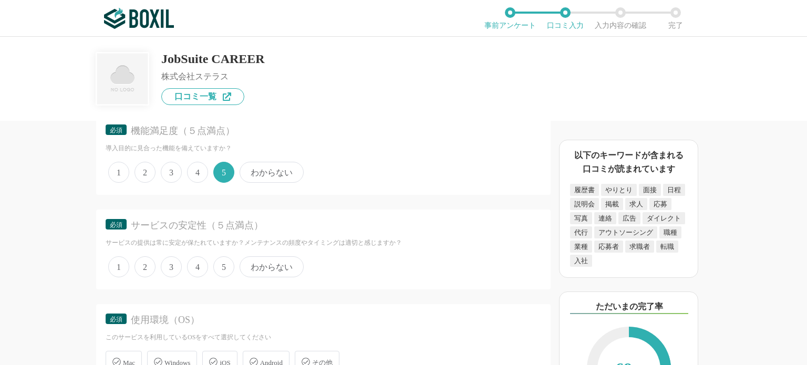
click at [227, 257] on span "5" at bounding box center [223, 267] width 21 height 21
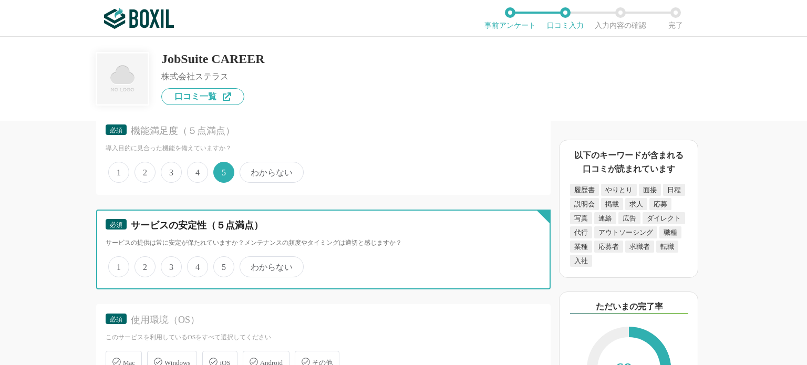
click at [223, 258] on input "5" at bounding box center [219, 261] width 7 height 7
radio input "true"
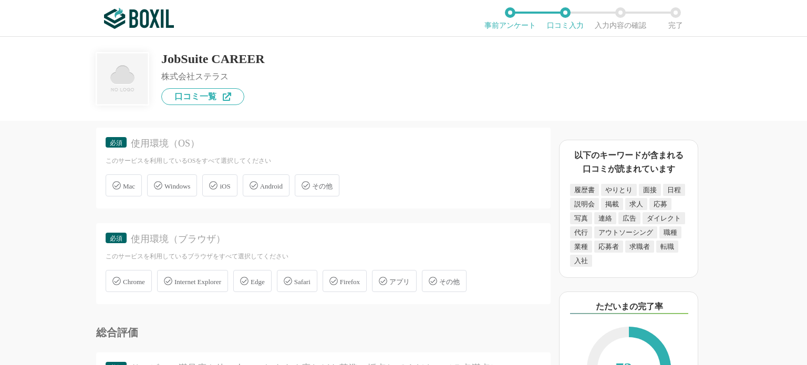
scroll to position [2166, 0]
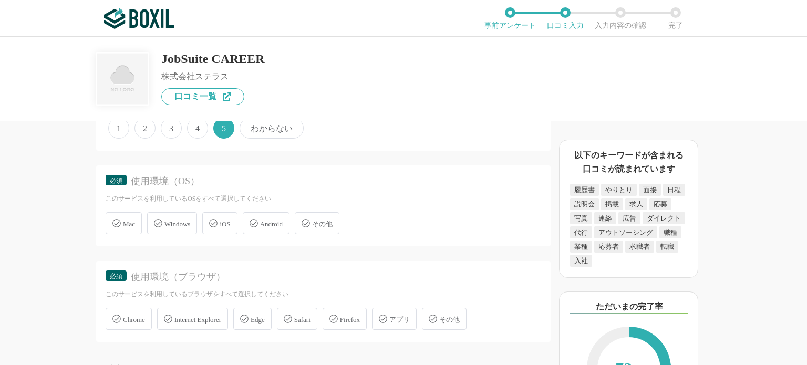
click at [168, 220] on span "Windows" at bounding box center [178, 224] width 26 height 8
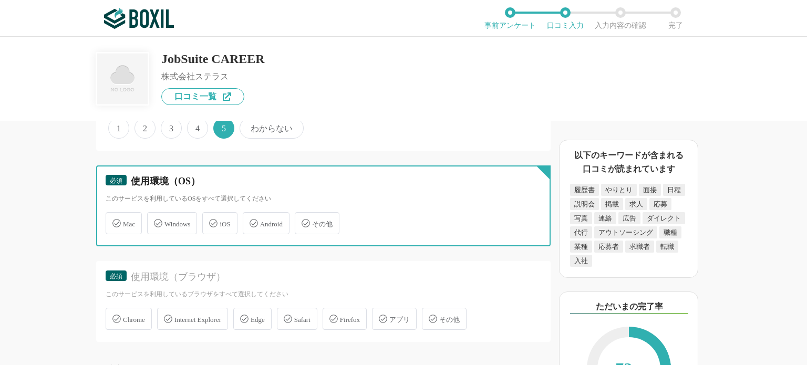
click at [156, 214] on input "Windows" at bounding box center [152, 217] width 7 height 7
checkbox input "true"
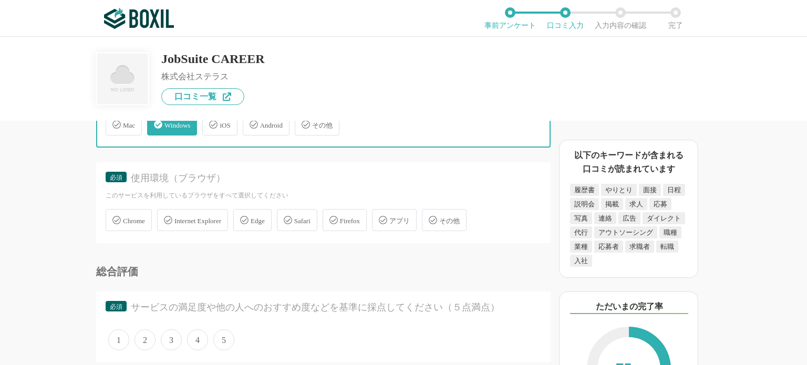
scroll to position [2264, 0]
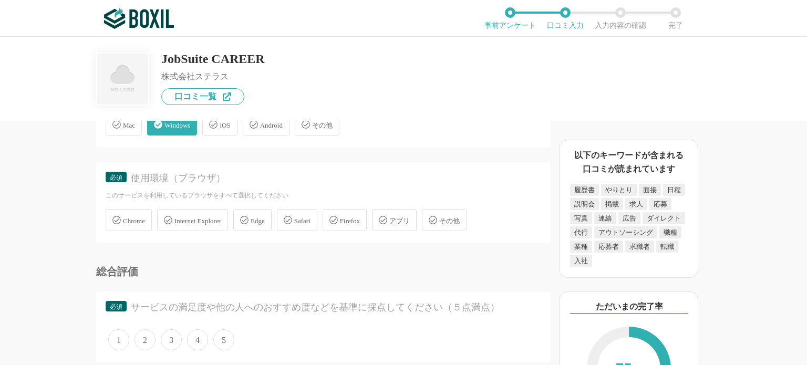
click at [130, 217] on span "Chrome" at bounding box center [134, 221] width 22 height 8
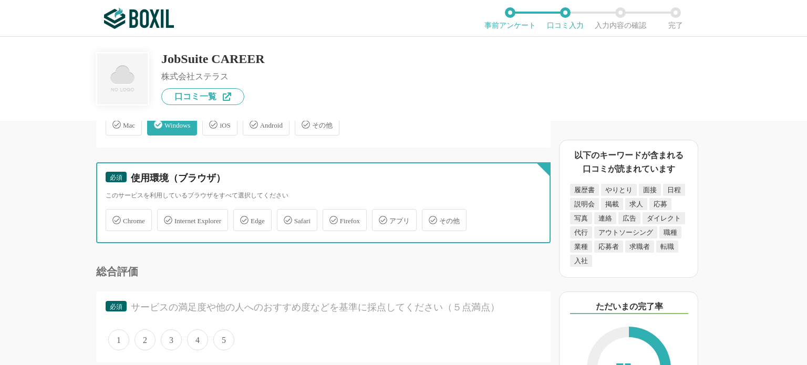
click at [115, 211] on input "Chrome" at bounding box center [111, 214] width 7 height 7
checkbox input "true"
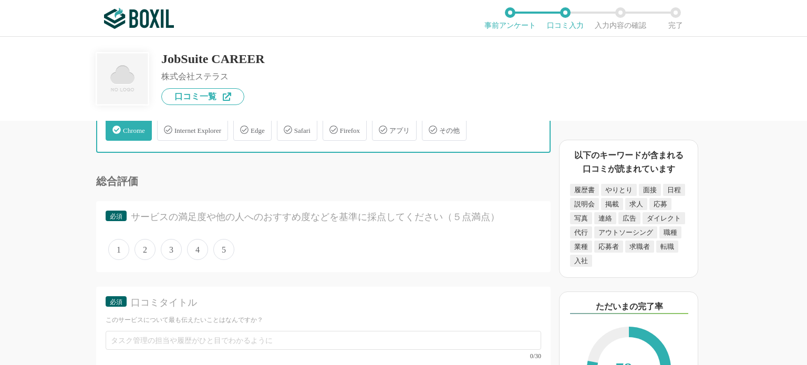
scroll to position [2356, 0]
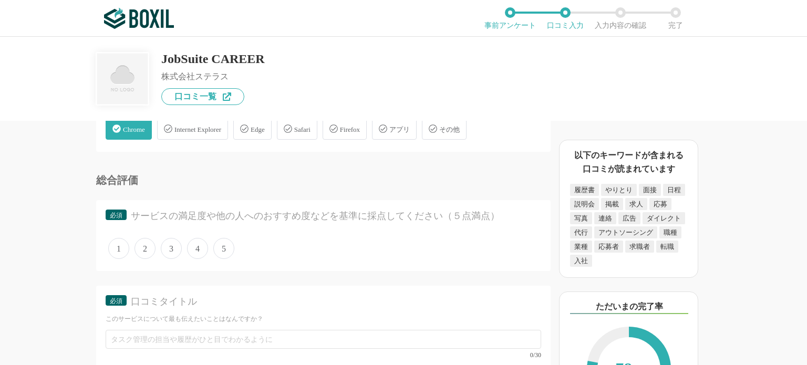
click at [225, 241] on span "5" at bounding box center [223, 248] width 21 height 21
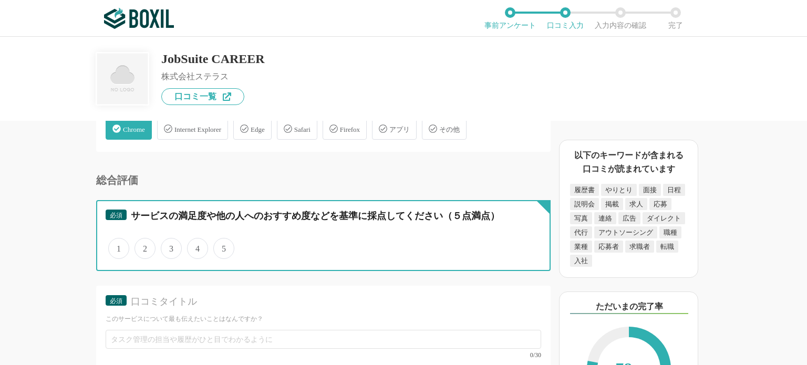
click at [223, 241] on input "5" at bounding box center [219, 243] width 7 height 7
radio input "true"
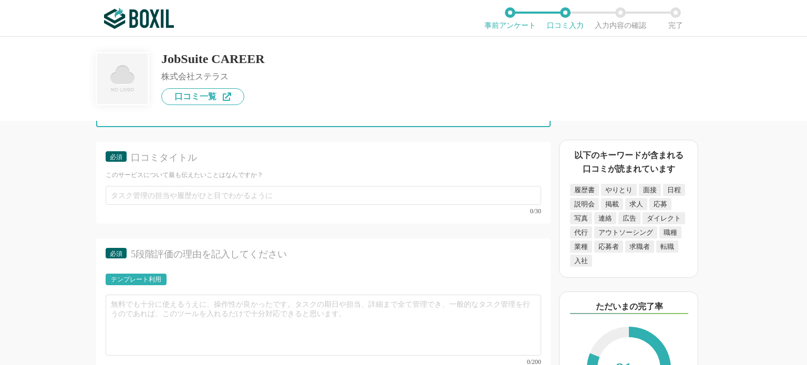
scroll to position [2499, 0]
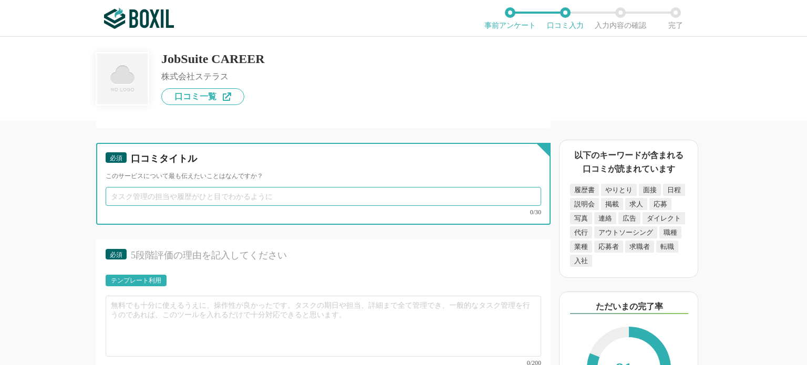
click at [239, 187] on input "text" at bounding box center [324, 196] width 436 height 19
drag, startPoint x: 239, startPoint y: 186, endPoint x: 234, endPoint y: 193, distance: 9.2
click at [234, 193] on input "し" at bounding box center [324, 196] width 436 height 19
type input "[PERSON_NAME]"
type input "進捗が可視化でき、管理がしやすくなりました！"
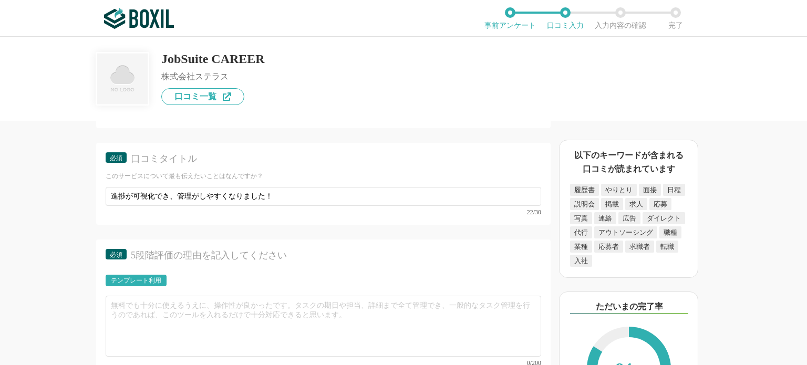
click at [230, 258] on div "必須 5段階評価の理由を記入してください テンプレート利用 0/200" at bounding box center [323, 308] width 455 height 136
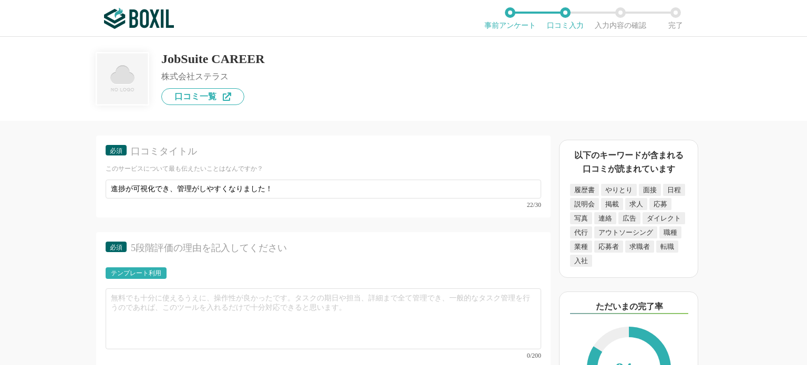
scroll to position [2507, 0]
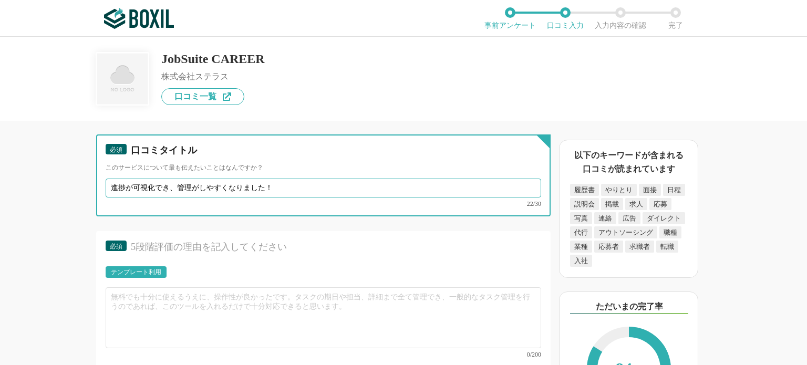
drag, startPoint x: 274, startPoint y: 180, endPoint x: 104, endPoint y: 172, distance: 170.5
click at [104, 172] on div "必須 口コミタイトル このサービスについて最も伝えたいことはなんですか？ 進捗が可視化でき、管理がしやすくなりました！ 22/30" at bounding box center [323, 176] width 455 height 82
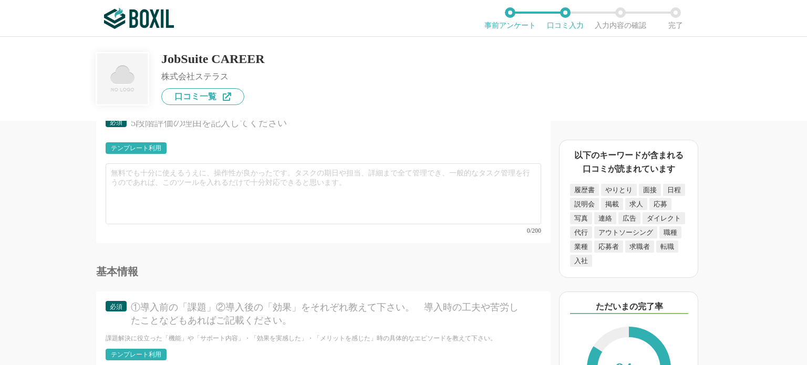
scroll to position [2632, 0]
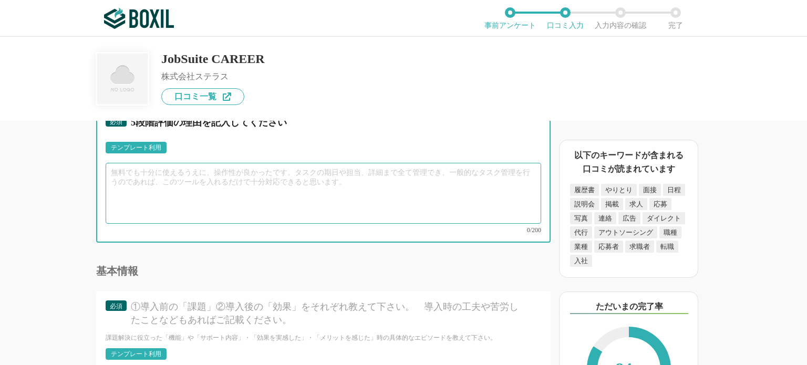
click at [148, 197] on textarea at bounding box center [324, 193] width 436 height 61
paste textarea "進捗が可視化でき、管理がしやすくなりました！"
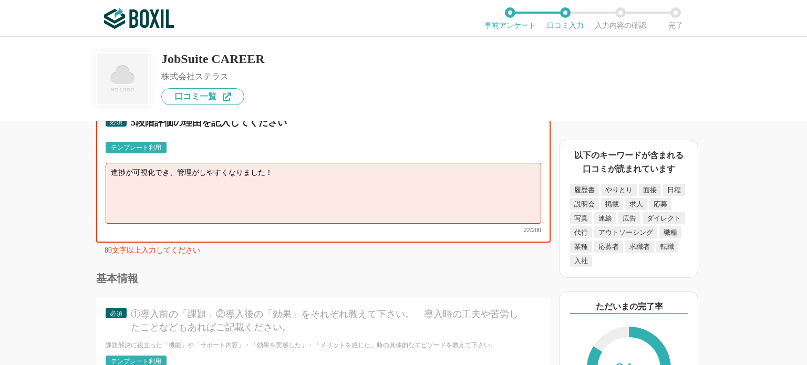
type textarea "進捗が可視化でき、管理がしやすくなりました！"
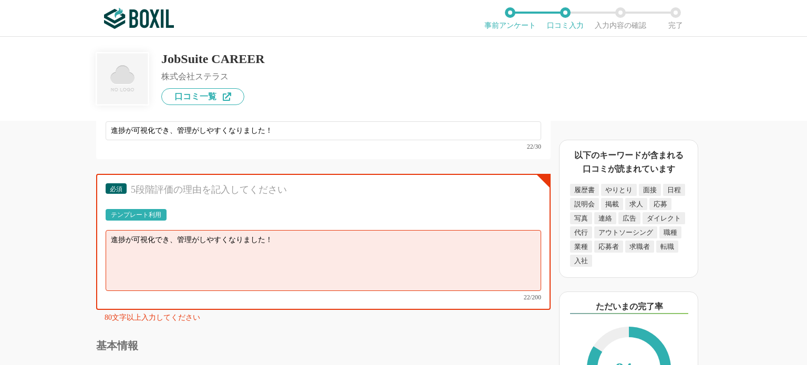
scroll to position [2560, 0]
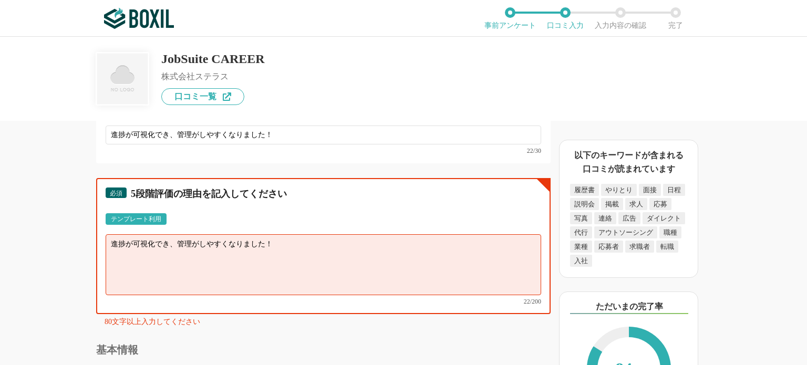
drag, startPoint x: 284, startPoint y: 244, endPoint x: 84, endPoint y: 225, distance: 200.6
click at [84, 225] on div "採用管理システム(ATS)の機能について（5点満点で評価してください） 複数の広告管理を一括化 1 2 3 4 5 利用していない 応募～面接までの自動化 1…" at bounding box center [288, 243] width 526 height 244
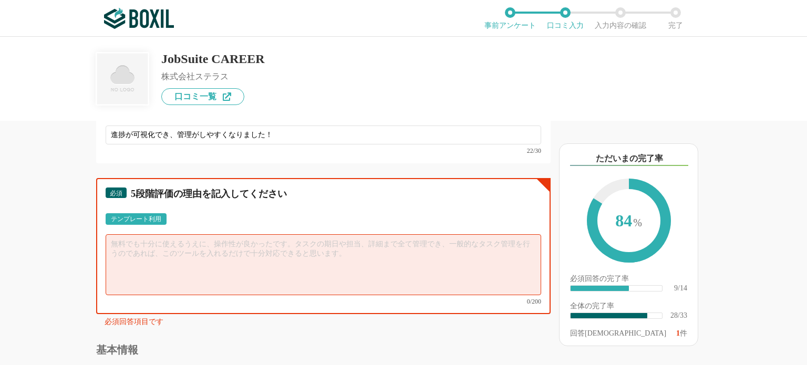
scroll to position [150, 0]
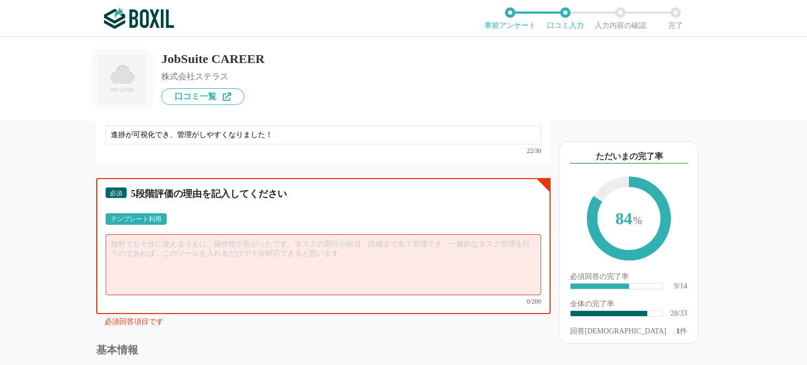
click at [316, 234] on textarea at bounding box center [324, 264] width 436 height 61
paste textarea "進捗が可視化でき、管理がしやすくなりました！"
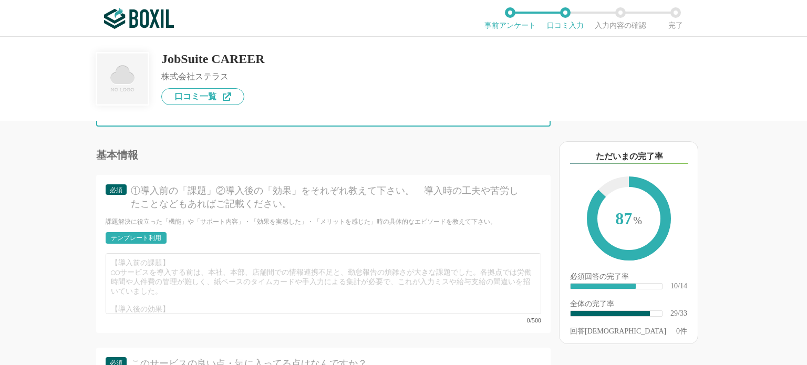
scroll to position [2749, 0]
type textarea "進捗が可視化でき、管理がしやすくなりました。社内でも進捗管理がスムーズにでき、情報管理も一括でできるので、導入してよかったと感じております。引き続き使用してい…"
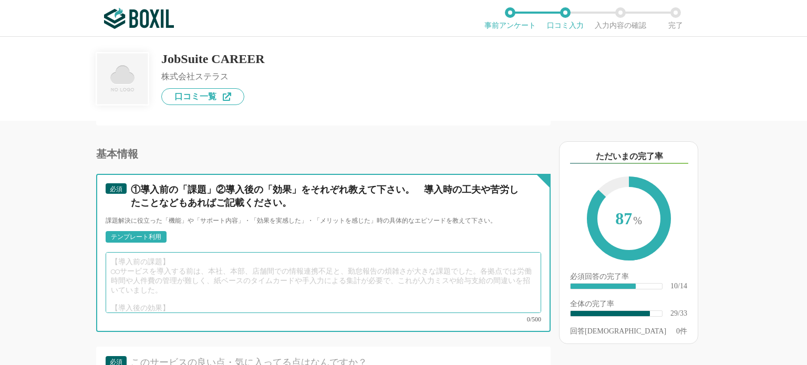
click at [201, 253] on textarea at bounding box center [324, 282] width 436 height 61
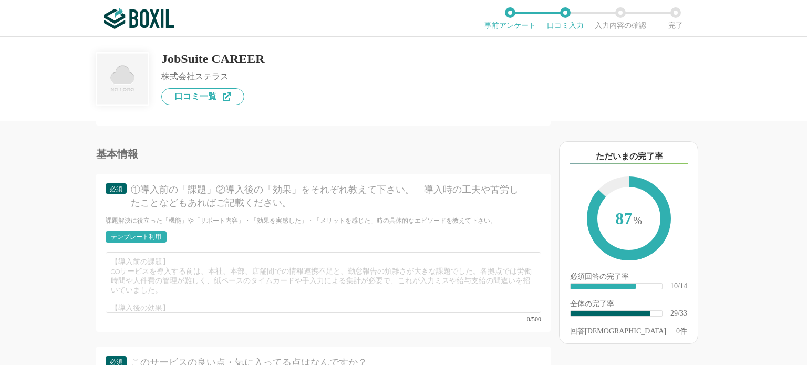
click at [160, 234] on div "テンプレート利用" at bounding box center [136, 237] width 50 height 6
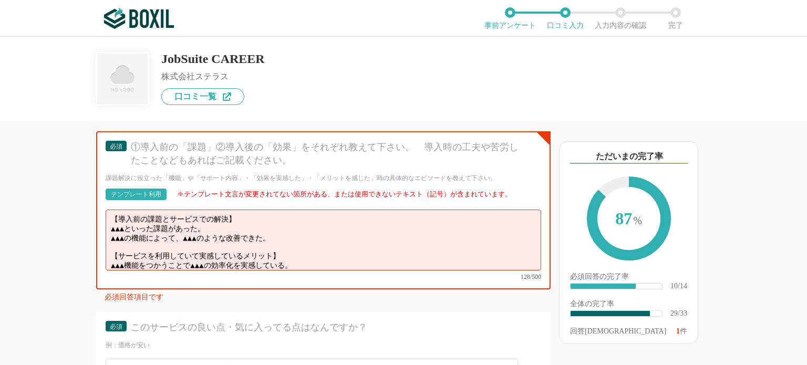
scroll to position [2794, 0]
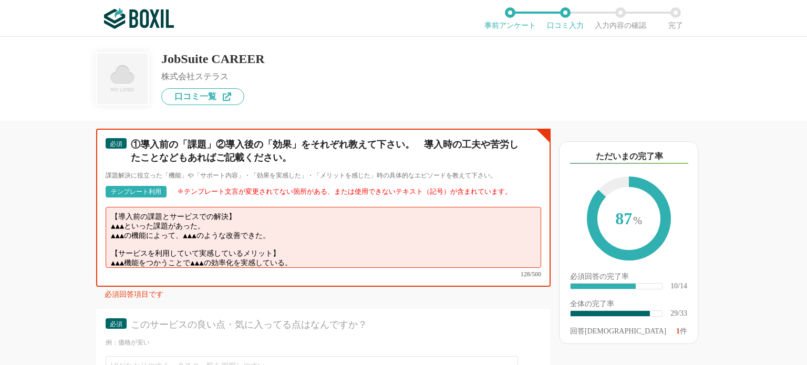
drag, startPoint x: 131, startPoint y: 204, endPoint x: 106, endPoint y: 202, distance: 25.4
click at [106, 207] on textarea "【導入前の課題とサービスでの解決】 ▲▲▲といった課題があった。 ▲▲▲の機能によって、▲▲▲のような改善できた。 【サービスを利用していて実感しているメリッ…" at bounding box center [324, 237] width 436 height 61
drag, startPoint x: 132, startPoint y: 211, endPoint x: 105, endPoint y: 210, distance: 27.9
click at [105, 210] on div "必須 ①導入前の「課題」②導入後の「効果」をそれぞれ教えて下さい。　導入時の工夫や苦労したことなどもあればご記載ください。 課題解決に役立った「機能」や「サポ…" at bounding box center [323, 208] width 455 height 158
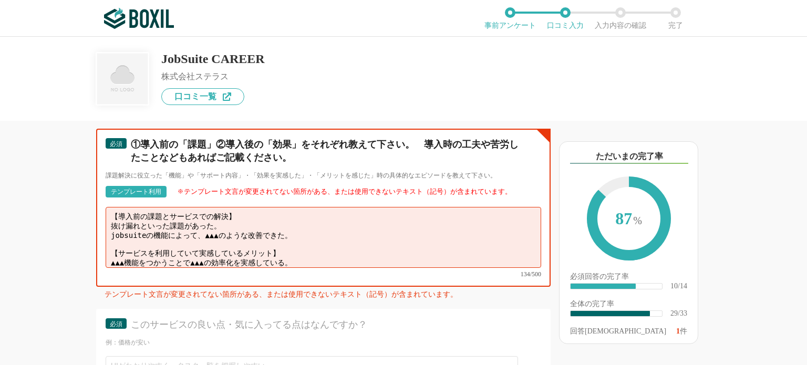
click at [221, 208] on textarea "【導入前の課題とサービスでの解決】 抜け漏れといった課題があった。 jobsuiteの機能によって、▲▲▲のような改善できた。 【サービスを利用していて実感し…" at bounding box center [324, 237] width 436 height 61
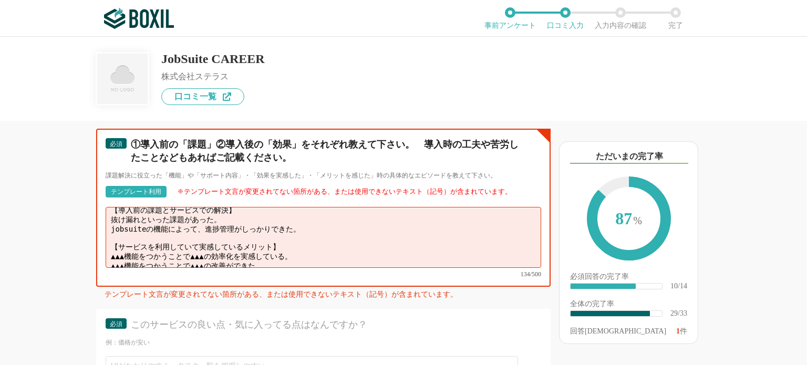
scroll to position [7, 0]
drag, startPoint x: 278, startPoint y: 232, endPoint x: 109, endPoint y: 211, distance: 170.0
click at [109, 211] on textarea "【導入前の課題とサービスでの解決】 抜け漏れといった課題があった。 jobsuiteの機能によって、進捗管理がしっかりできた。 【サービスを利用していて実感し…" at bounding box center [324, 237] width 436 height 61
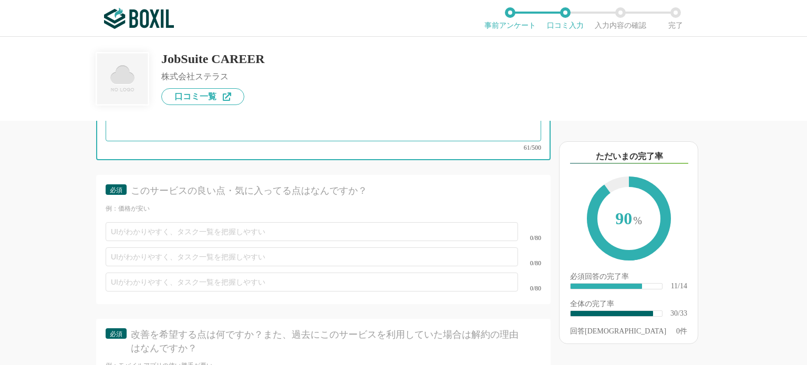
scroll to position [2923, 0]
type textarea "【導入前の課題とサービスでの解決】 抜け漏れといった課題があった。 jobsuiteの機能によって、進捗管理がしっかりできた。"
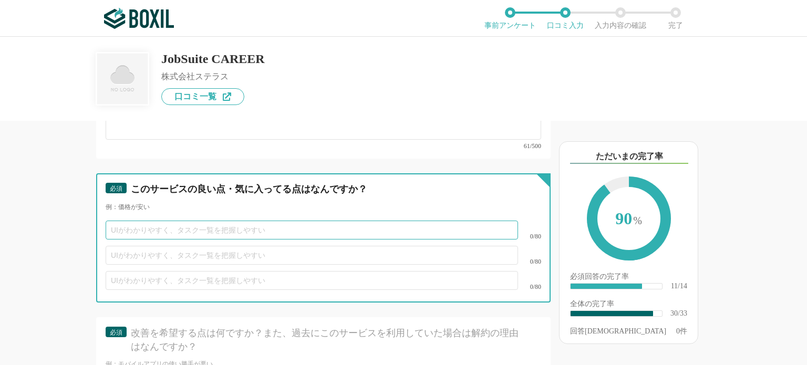
click at [199, 221] on input "text" at bounding box center [312, 230] width 413 height 19
type input "管理がしやすい"
click at [186, 246] on input "text" at bounding box center [312, 255] width 413 height 19
type input "[PERSON_NAME]"
type input "新"
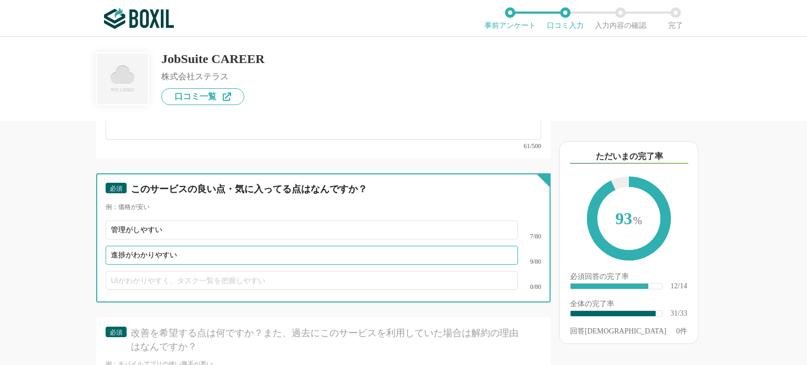
type input "進捗がわかりやすい"
click at [177, 271] on input "text" at bounding box center [312, 280] width 413 height 19
type input "データ分析ができる"
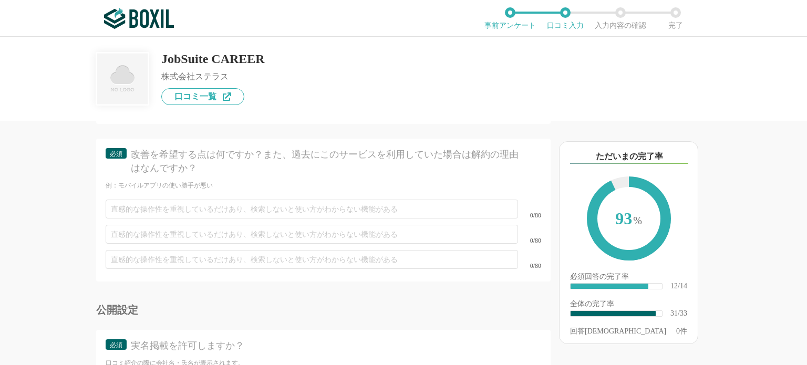
scroll to position [3101, 0]
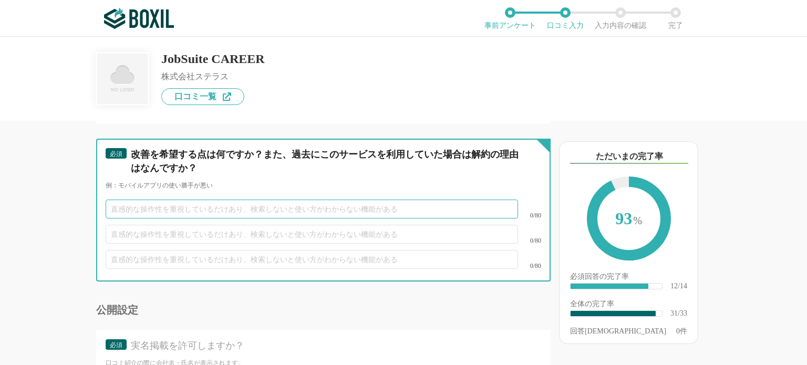
click at [246, 200] on input "text" at bounding box center [312, 209] width 413 height 19
type input "なし"
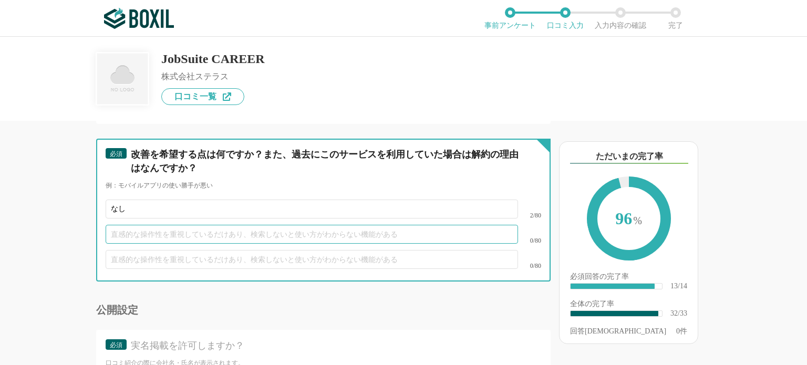
click at [215, 225] on input "text" at bounding box center [312, 234] width 413 height 19
type input "なし"
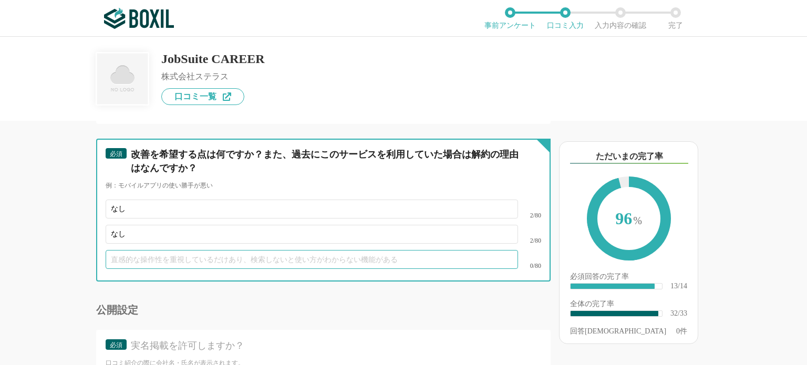
click at [204, 250] on input "text" at bounding box center [312, 259] width 413 height 19
type input "なし"
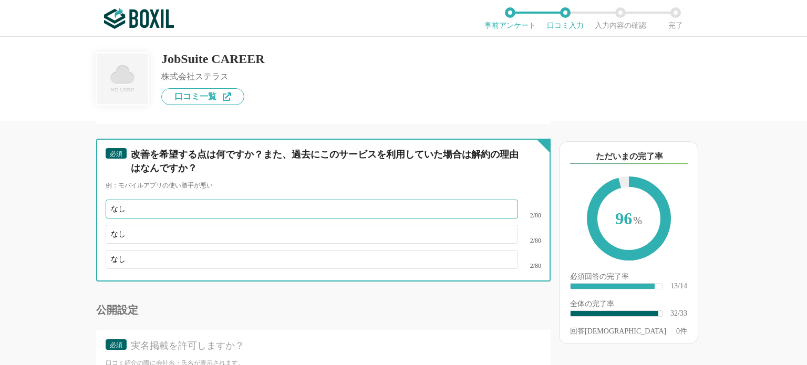
click at [169, 200] on input "なし" at bounding box center [312, 209] width 413 height 19
type input "な"
type input "[PERSON_NAME]"
type input "お"
type input "保留進捗の方の進捗入力場所がない"
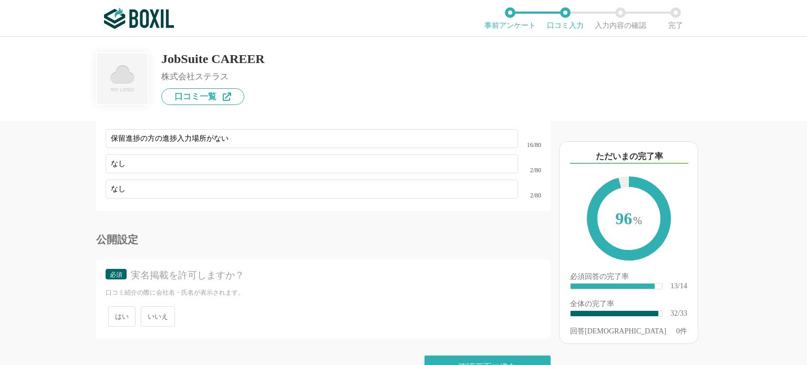
click at [162, 306] on span "いいえ" at bounding box center [158, 316] width 34 height 20
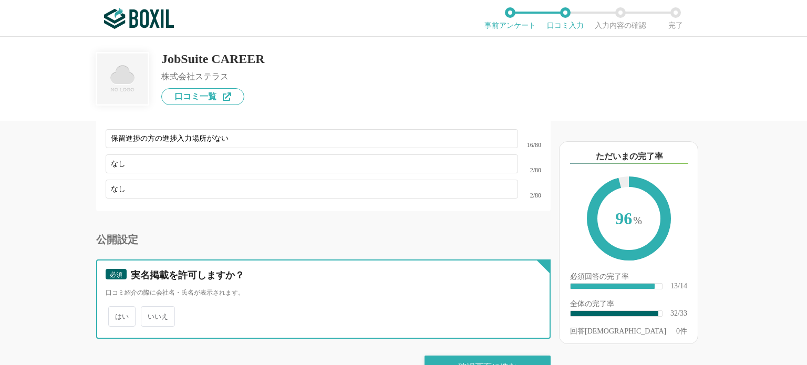
click at [150, 308] on input "いいえ" at bounding box center [146, 311] width 7 height 7
radio input "true"
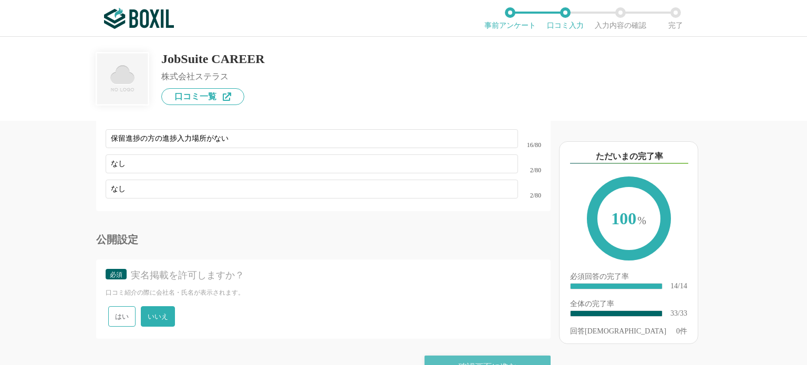
click at [452, 356] on div "確認画面に進む" at bounding box center [488, 367] width 126 height 23
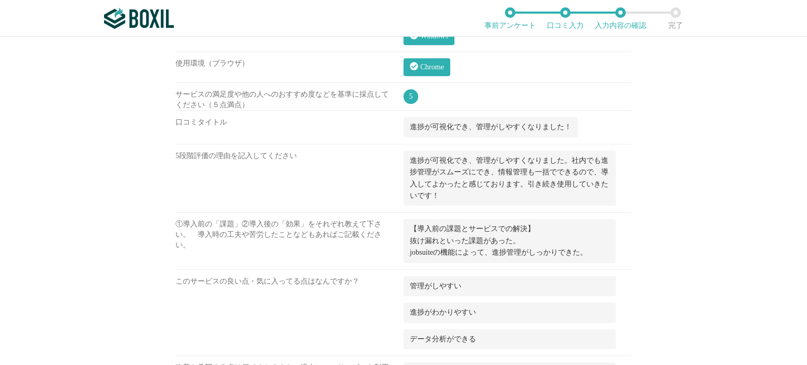
scroll to position [1306, 0]
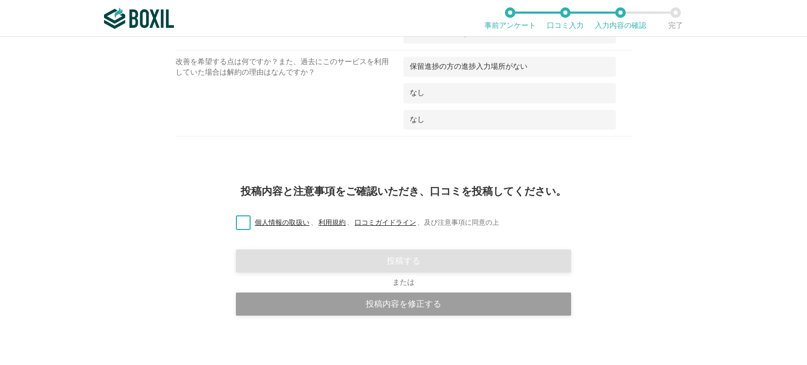
click at [247, 227] on div "投稿内容と注意事項をご確認いただき、口コミを投稿してください。 個人情報の取扱い 、 利用規約 、 口コミガイドライン 、 及び注意事項に同意の上 投稿する …" at bounding box center [403, 270] width 807 height 200
click at [240, 218] on label "個人情報の取扱い 、 利用規約 、 口コミガイドライン 、 及び注意事項に同意の上" at bounding box center [364, 223] width 272 height 11
click at [0, 0] on input "個人情報の取扱い 、 利用規約 、 口コミガイドライン 、 及び注意事項に同意の上" at bounding box center [0, 0] width 0 height 0
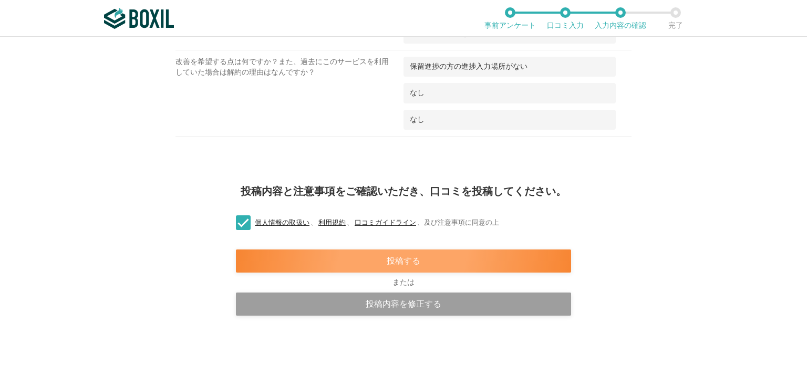
click at [327, 251] on div "投稿する" at bounding box center [403, 261] width 335 height 23
